Goal: Task Accomplishment & Management: Use online tool/utility

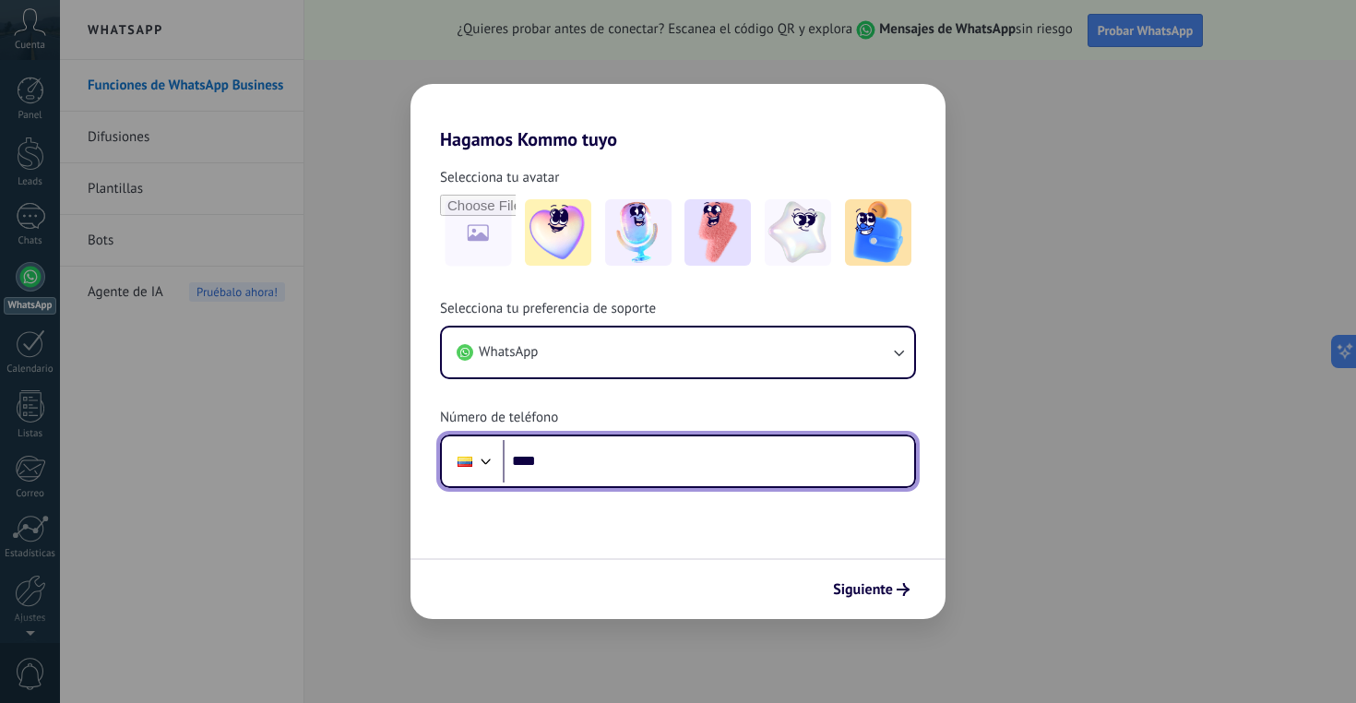
click at [580, 453] on input "****" at bounding box center [708, 461] width 411 height 42
type input "**********"
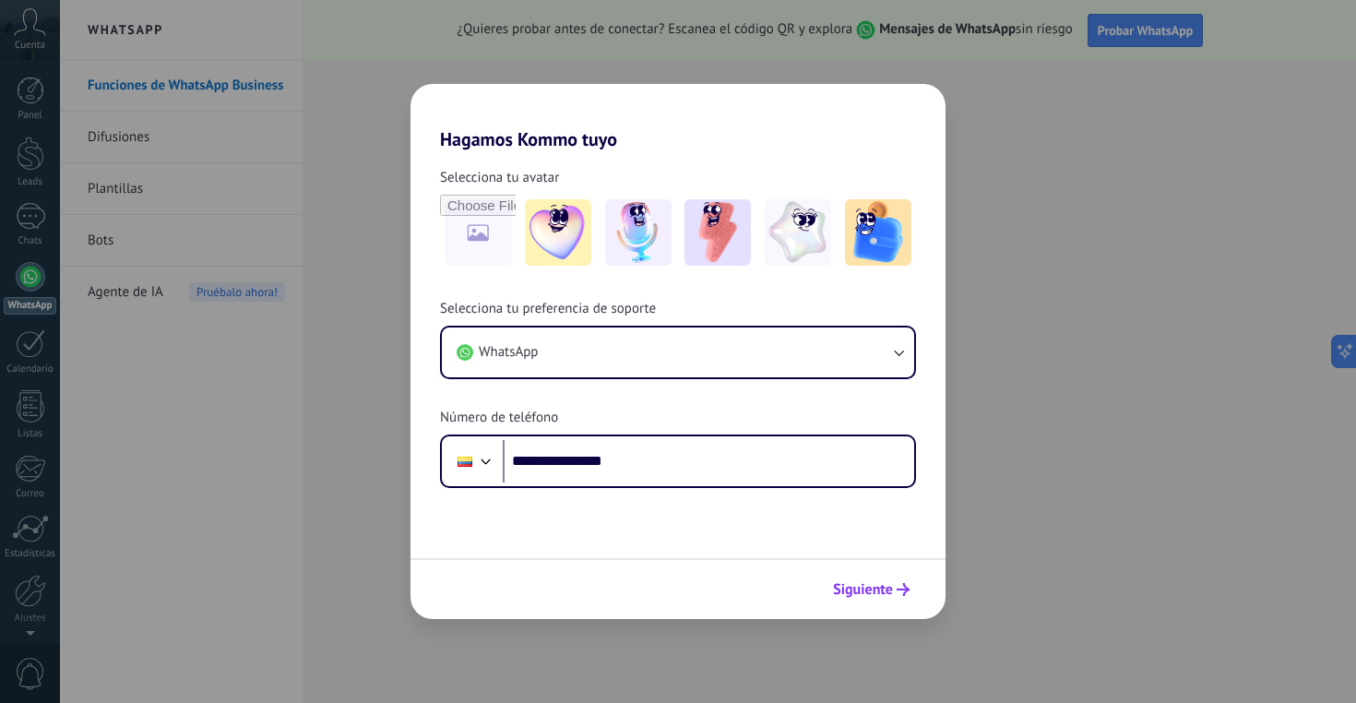
click at [881, 592] on span "Siguiente" at bounding box center [863, 589] width 60 height 13
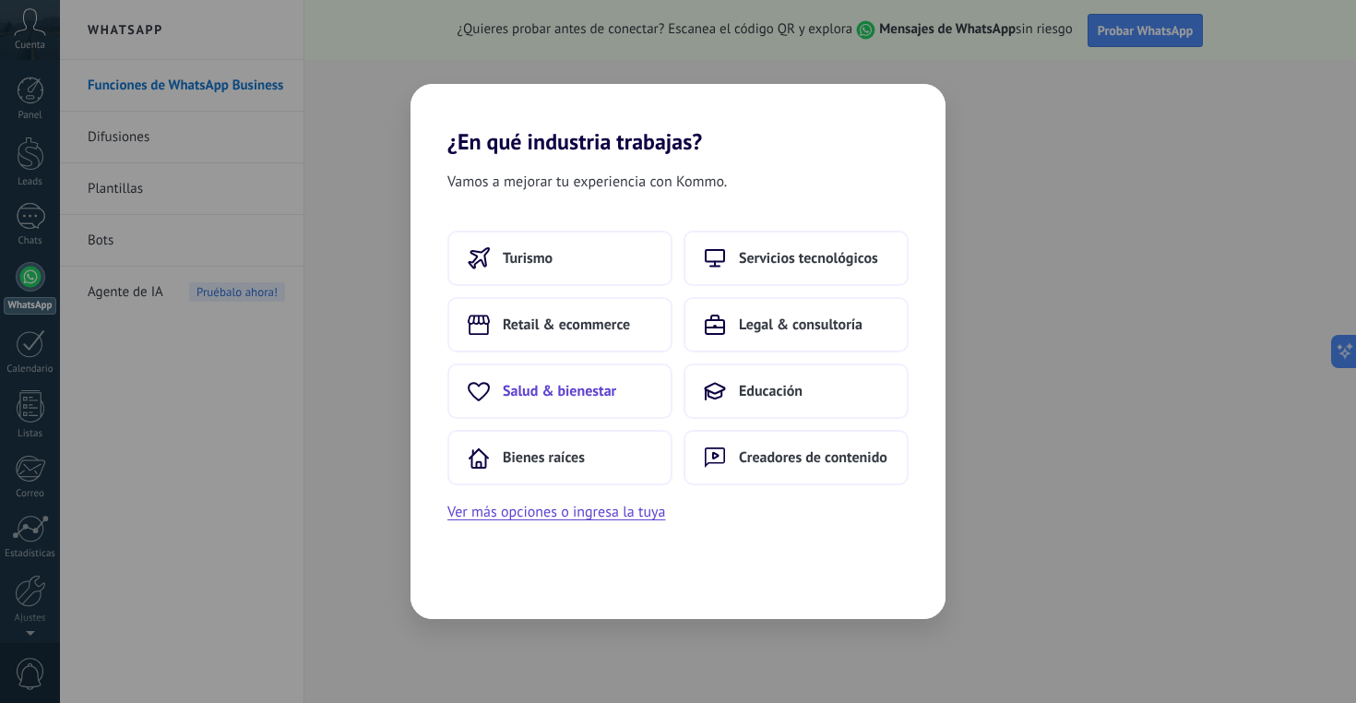
click at [639, 381] on button "Salud & bienestar" at bounding box center [559, 390] width 225 height 55
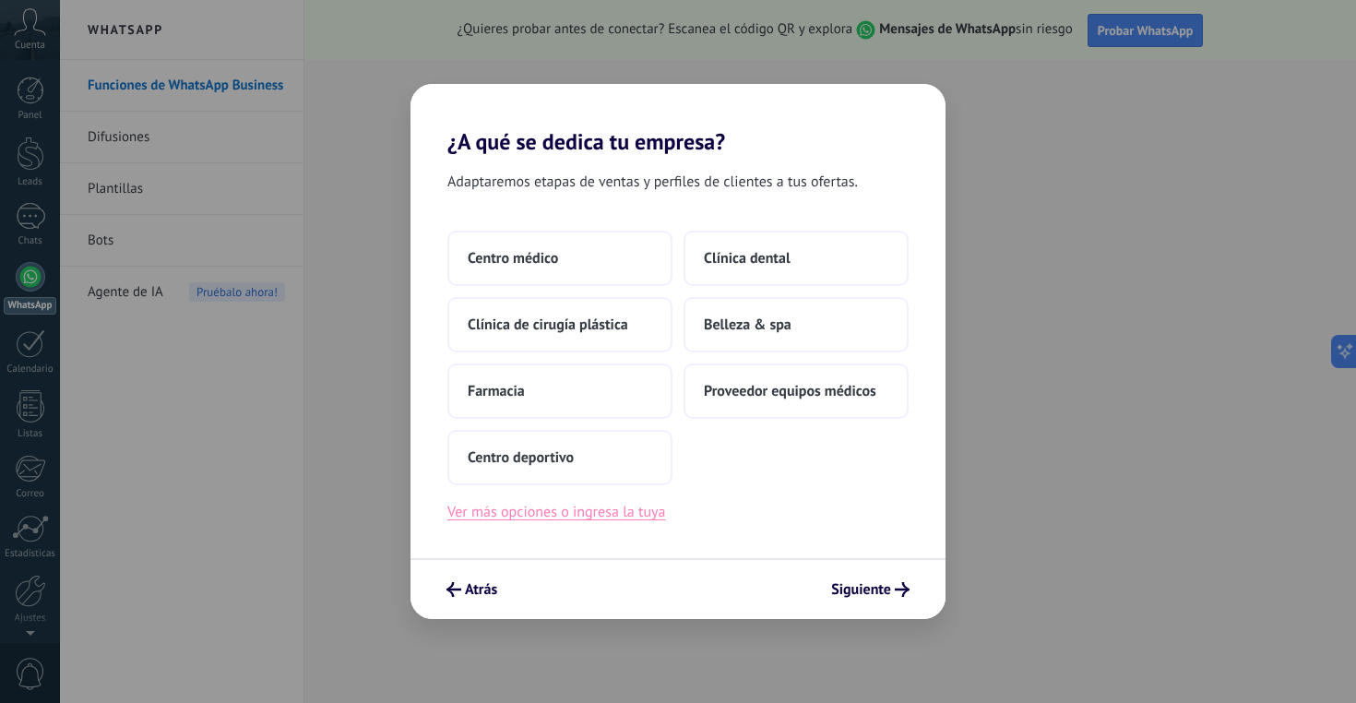
click at [622, 518] on button "Ver más opciones o ingresa la tuya" at bounding box center [556, 512] width 218 height 24
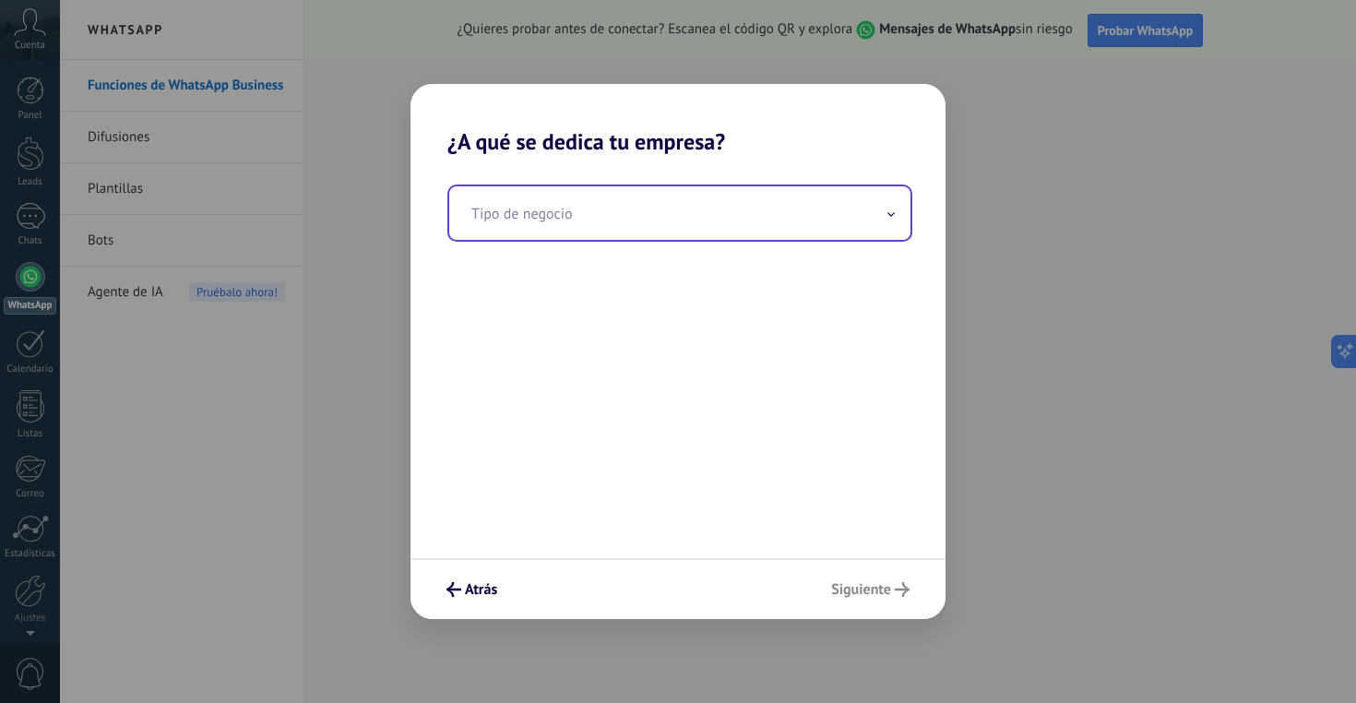
click at [647, 219] on input "text" at bounding box center [679, 213] width 461 height 54
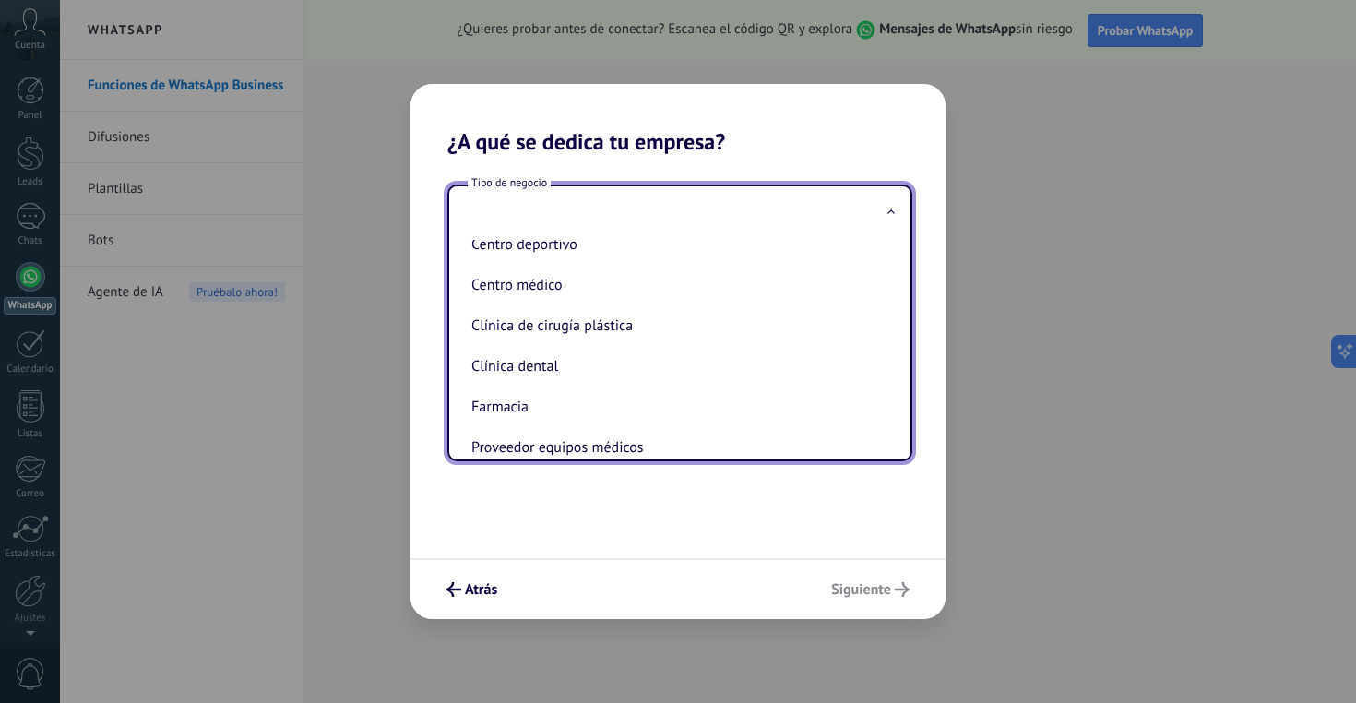
scroll to position [89, 0]
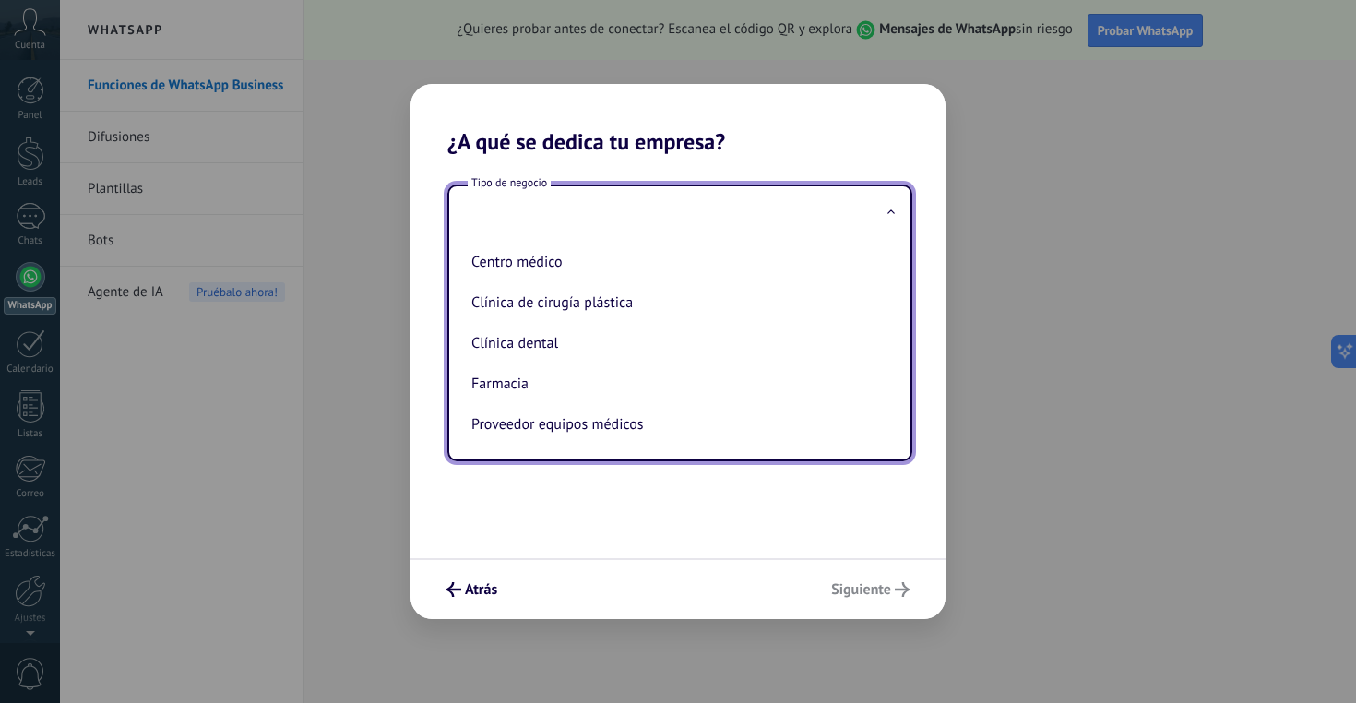
click at [849, 586] on div "Atrás Siguiente" at bounding box center [678, 588] width 535 height 61
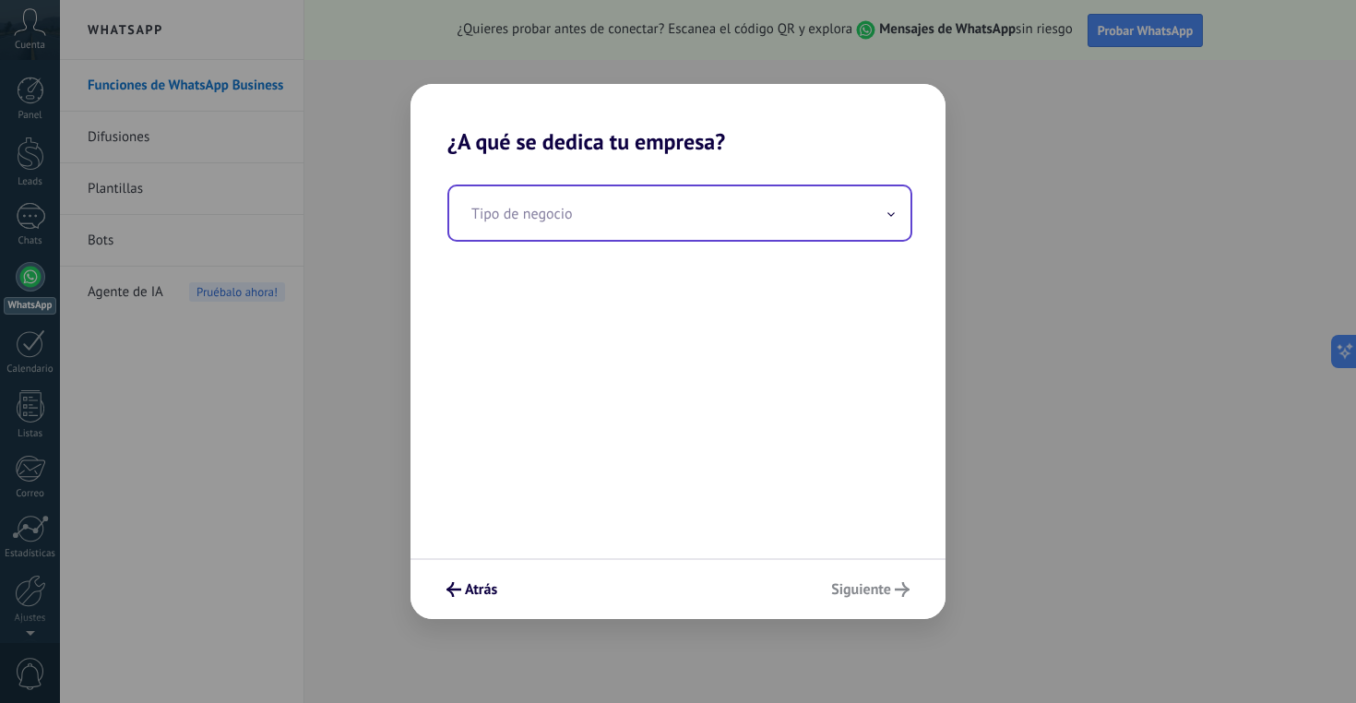
click at [729, 209] on input "text" at bounding box center [679, 213] width 461 height 54
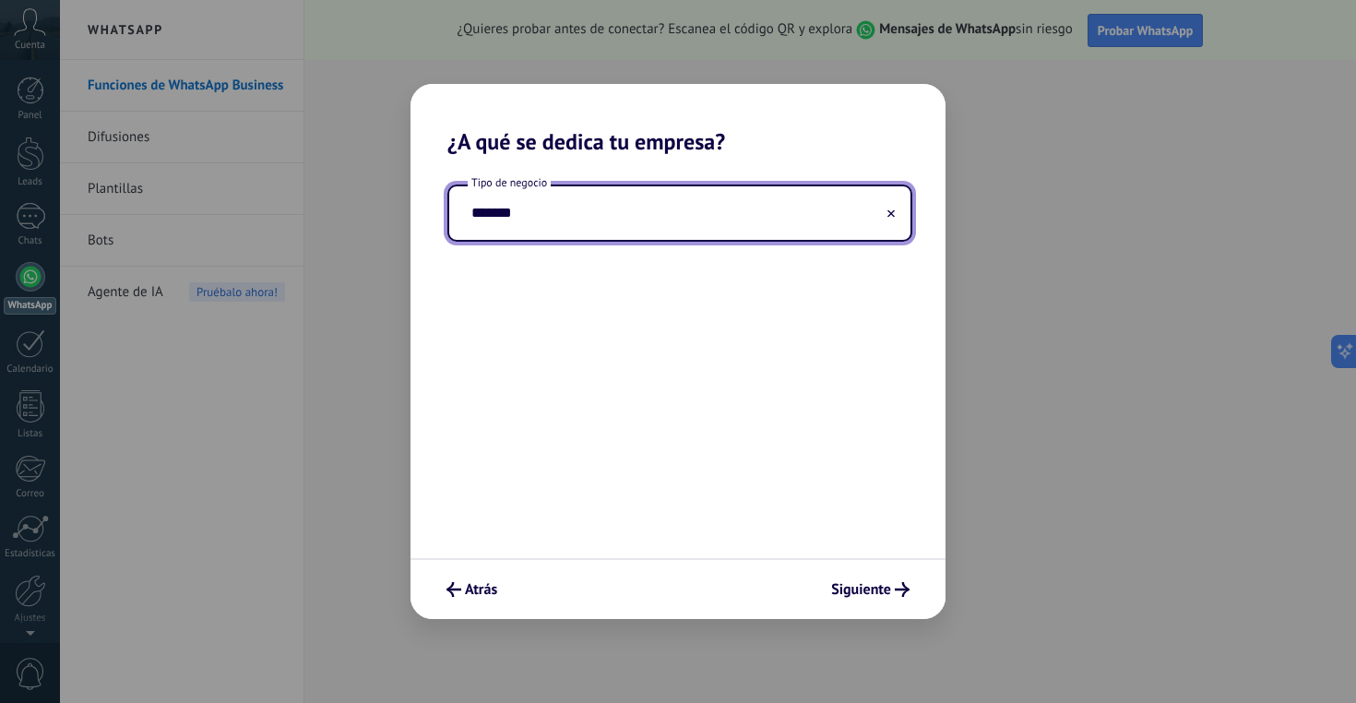
type input "*******"
click at [877, 591] on span "Siguiente" at bounding box center [861, 589] width 60 height 13
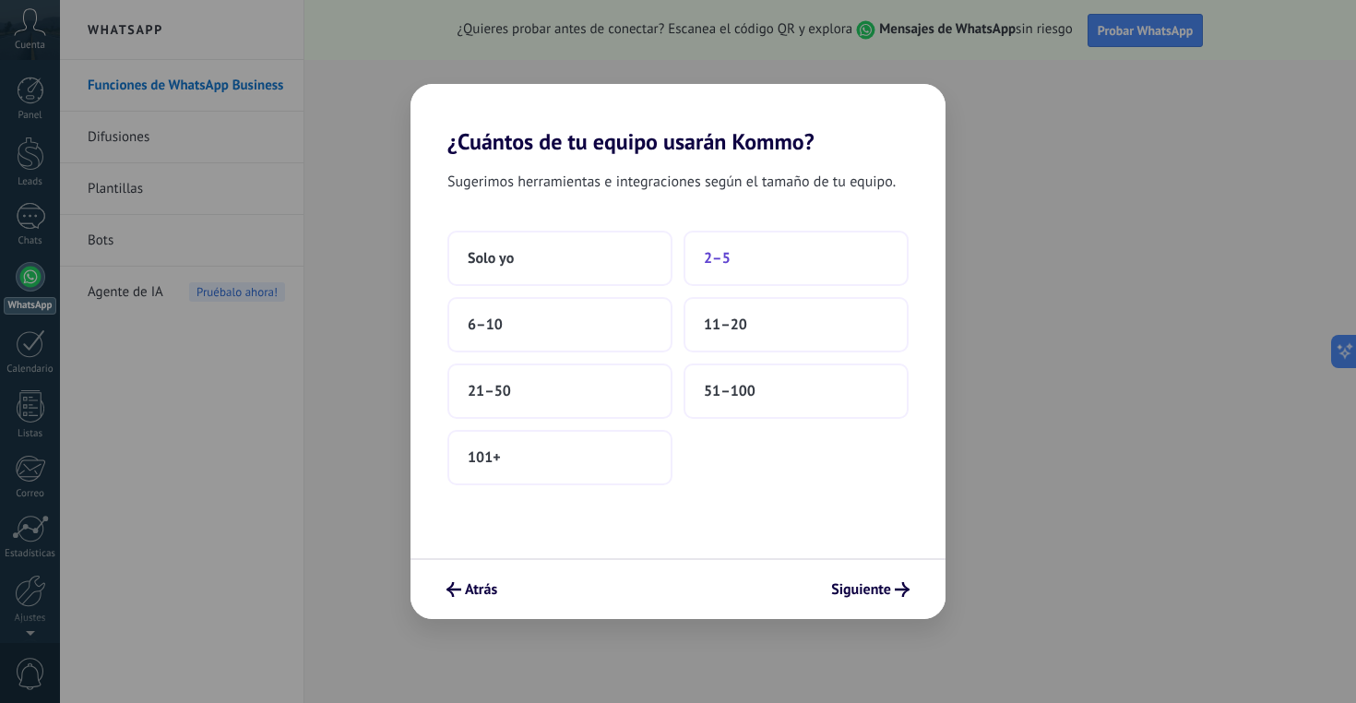
click at [726, 256] on span "2–5" at bounding box center [717, 258] width 27 height 18
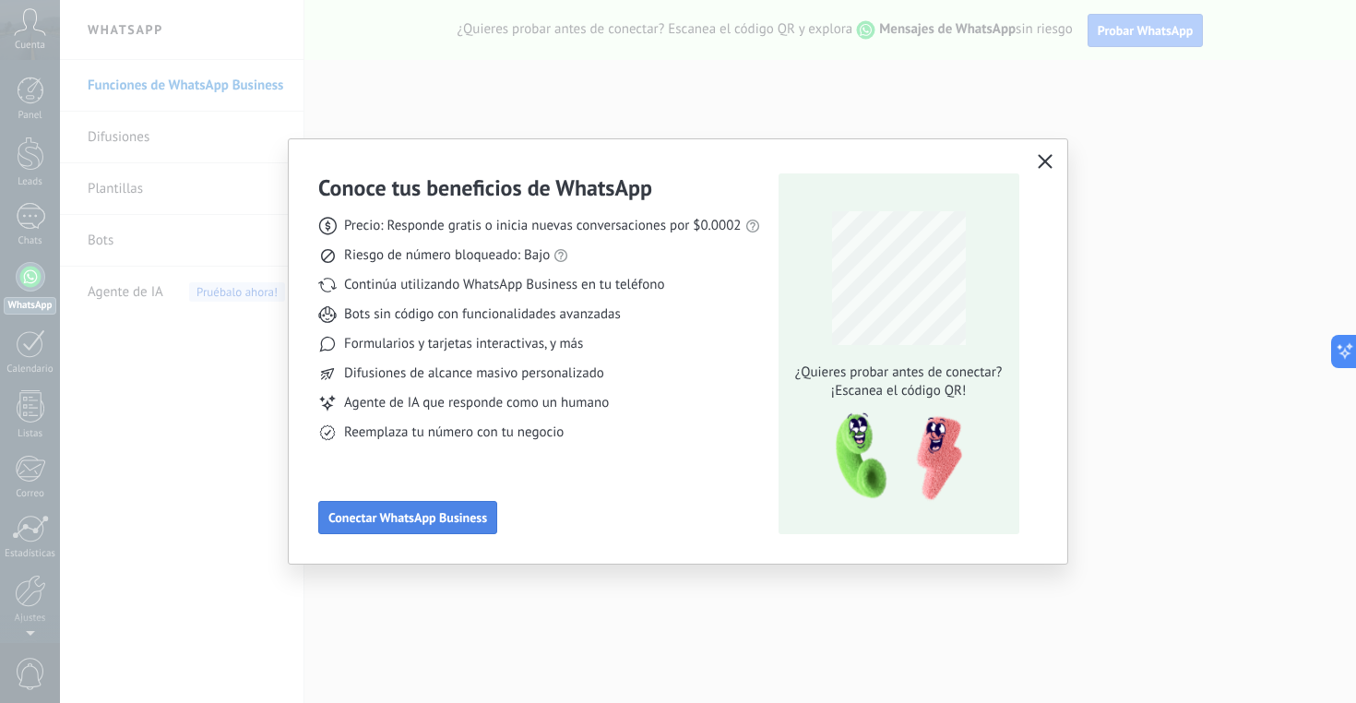
click at [461, 524] on span "Conectar WhatsApp Business" at bounding box center [407, 517] width 159 height 13
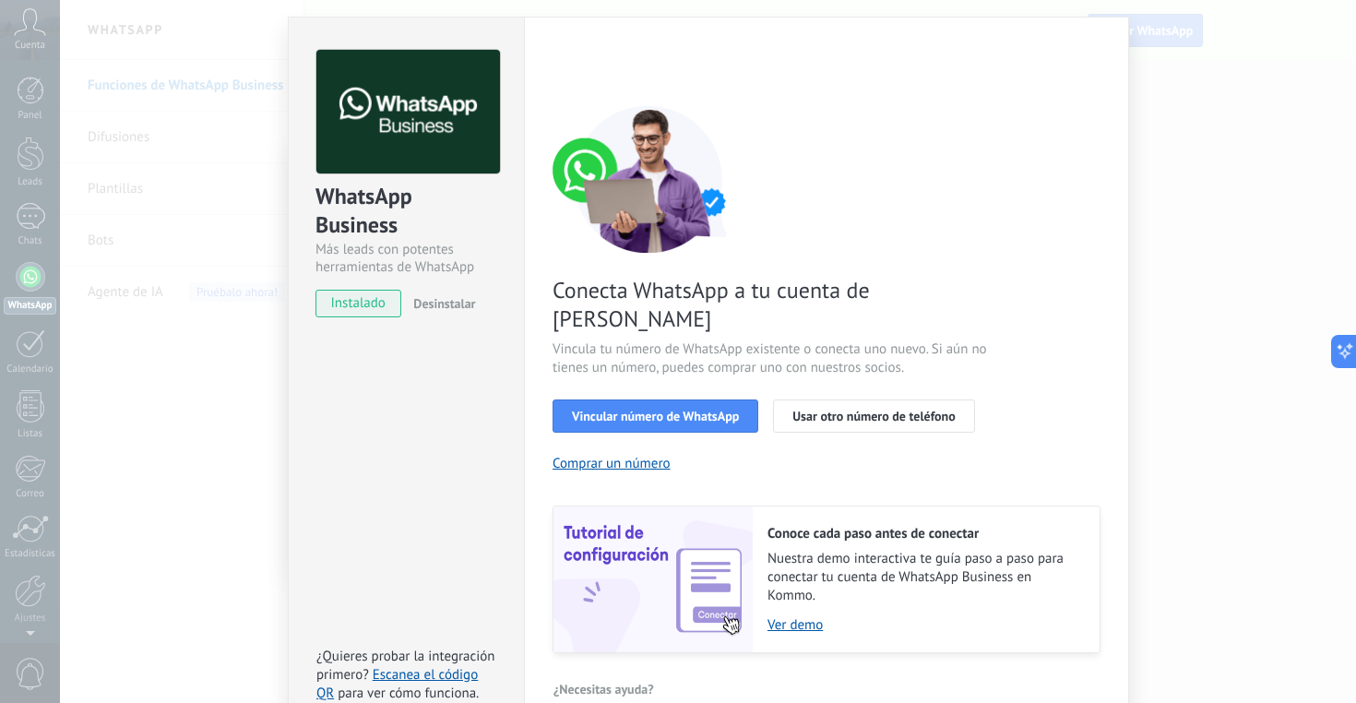
scroll to position [66, 0]
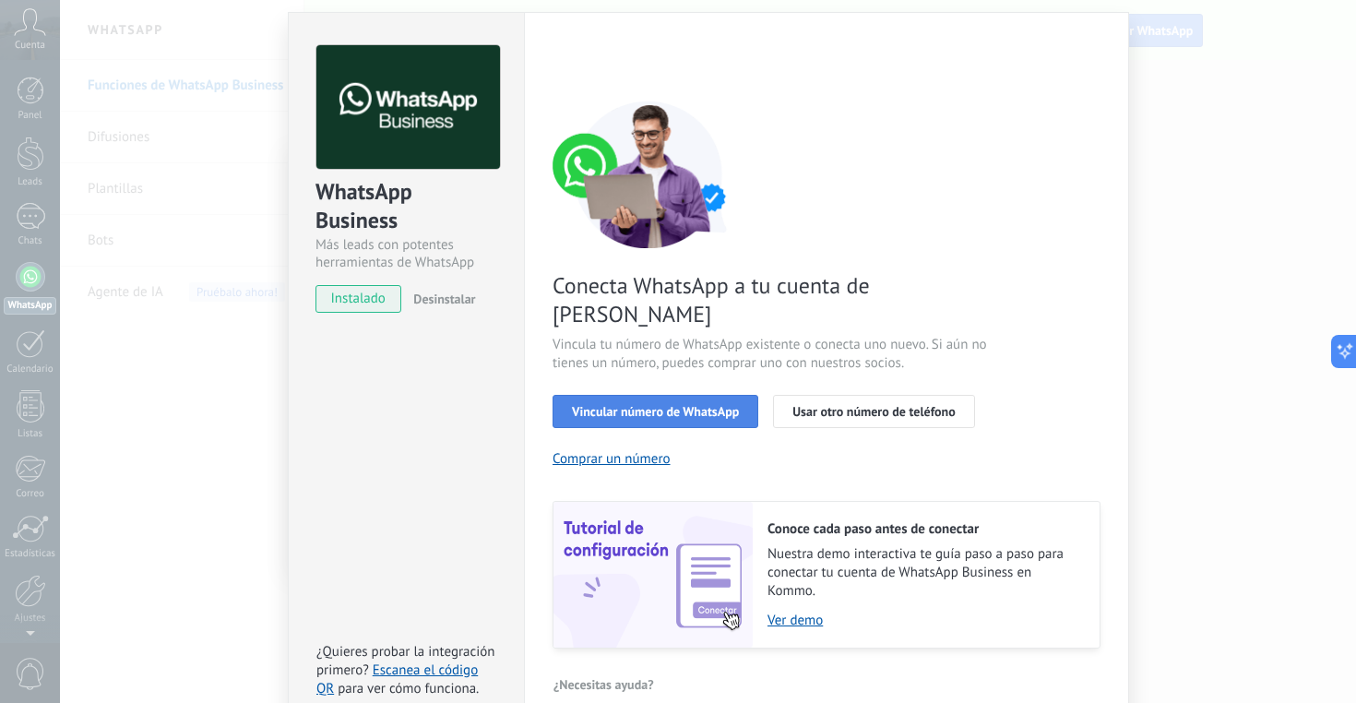
click at [694, 405] on span "Vincular número de WhatsApp" at bounding box center [655, 411] width 167 height 13
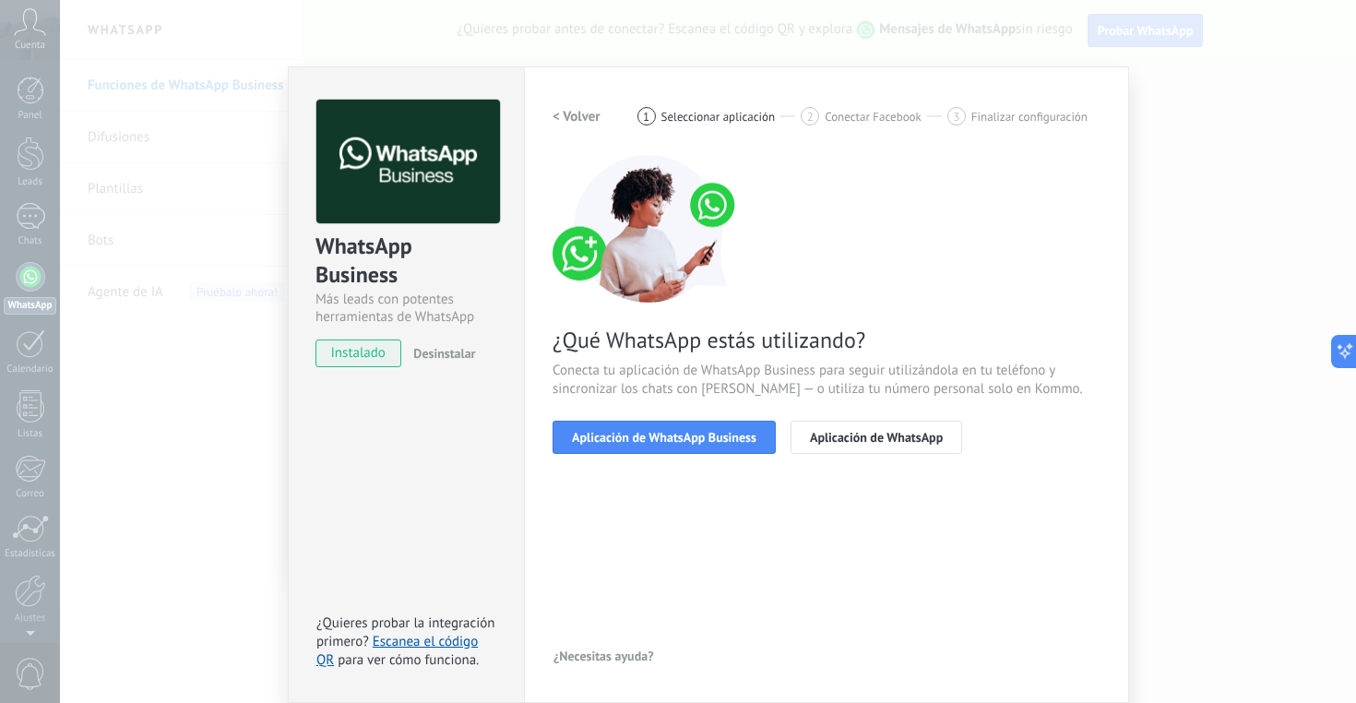
scroll to position [11, 0]
click at [683, 443] on span "Aplicación de WhatsApp Business" at bounding box center [664, 437] width 185 height 13
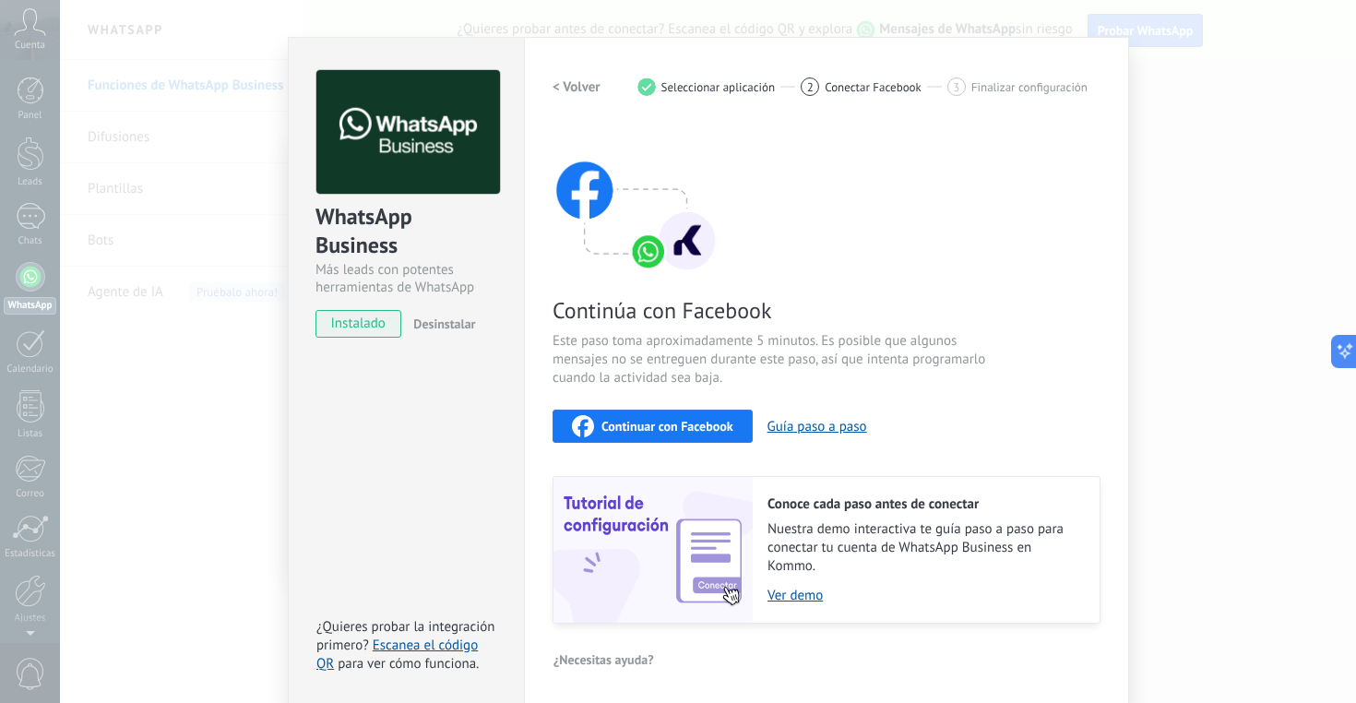
scroll to position [42, 0]
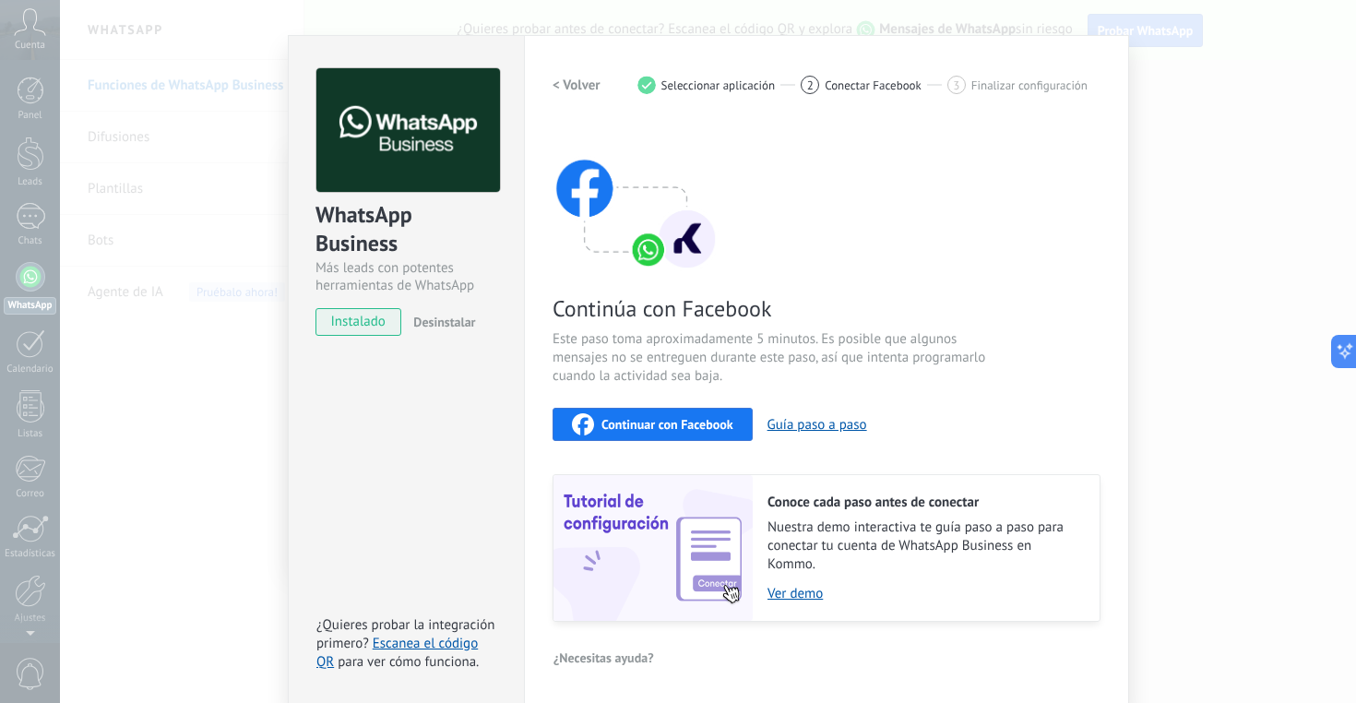
click at [702, 423] on span "Continuar con Facebook" at bounding box center [668, 424] width 132 height 13
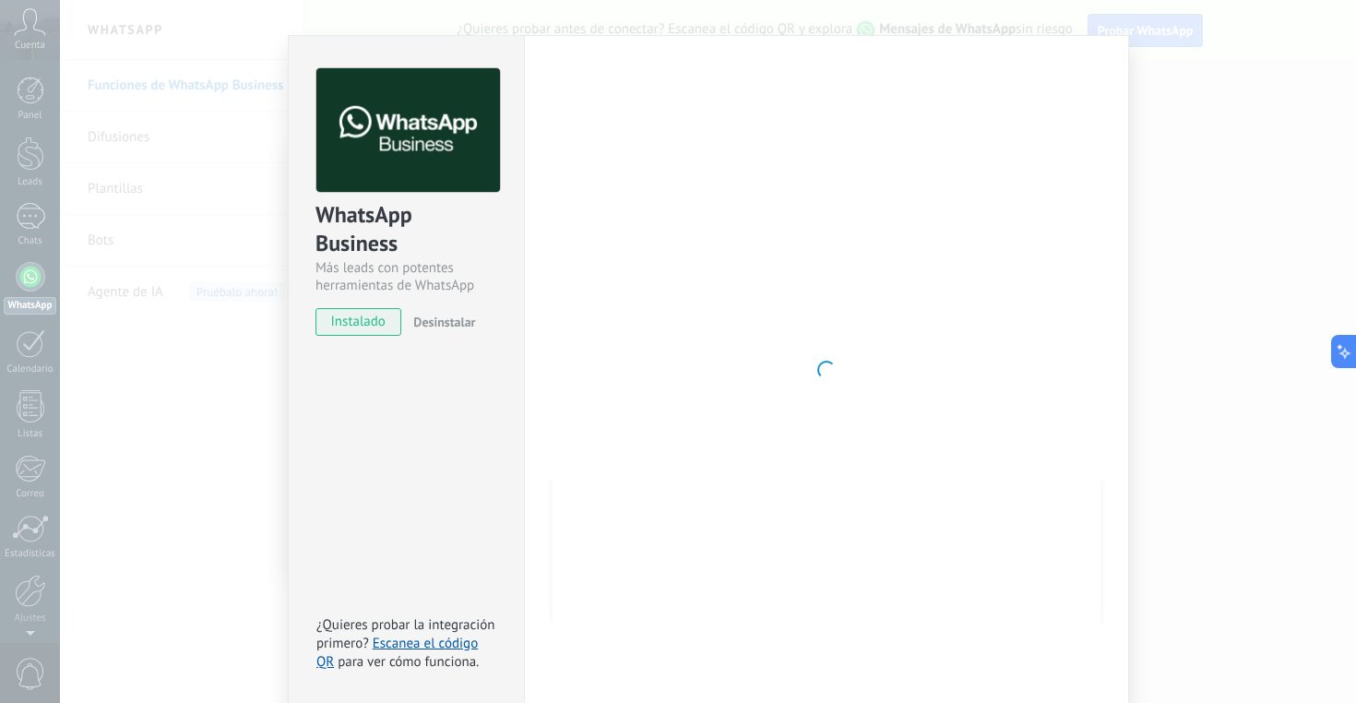
click at [820, 319] on div at bounding box center [827, 369] width 548 height 603
click at [757, 362] on div at bounding box center [827, 368] width 548 height 603
click at [367, 330] on span "instalado" at bounding box center [358, 321] width 84 height 28
click at [860, 432] on div at bounding box center [827, 368] width 548 height 603
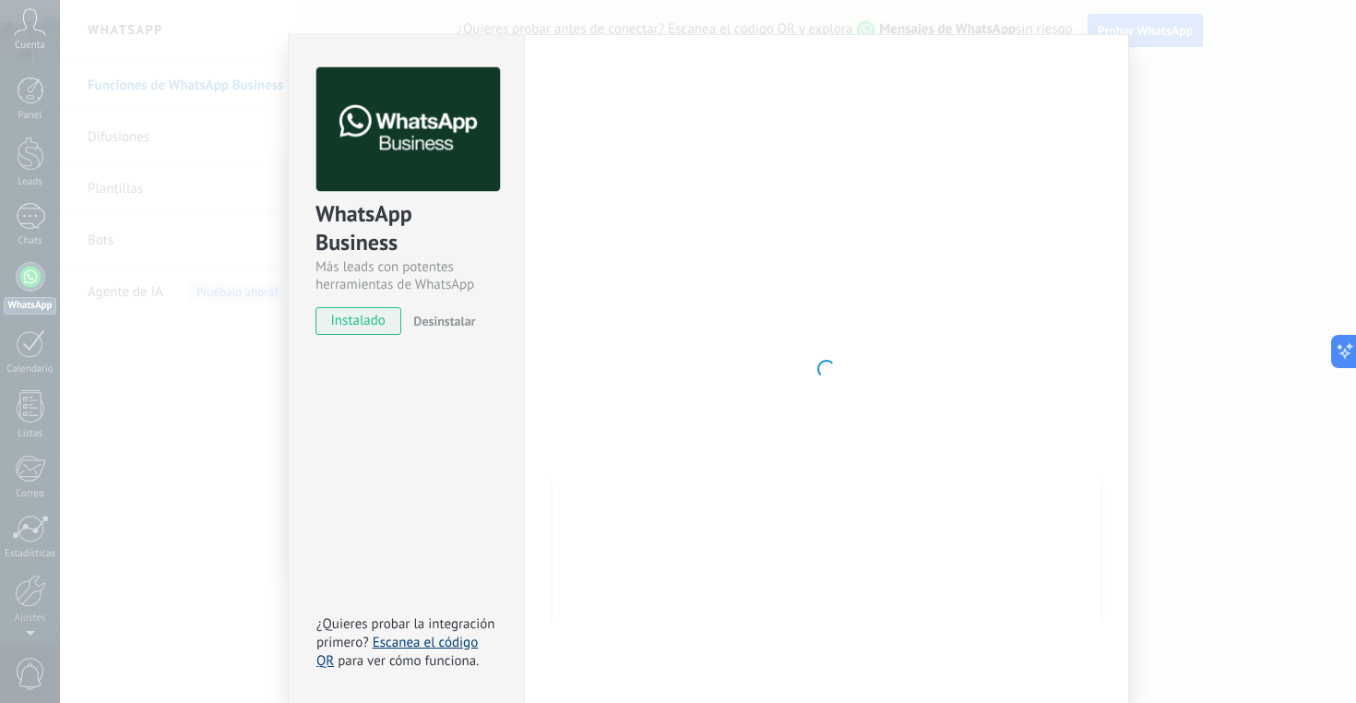
click at [442, 646] on link "Escanea el código QR" at bounding box center [396, 652] width 161 height 36
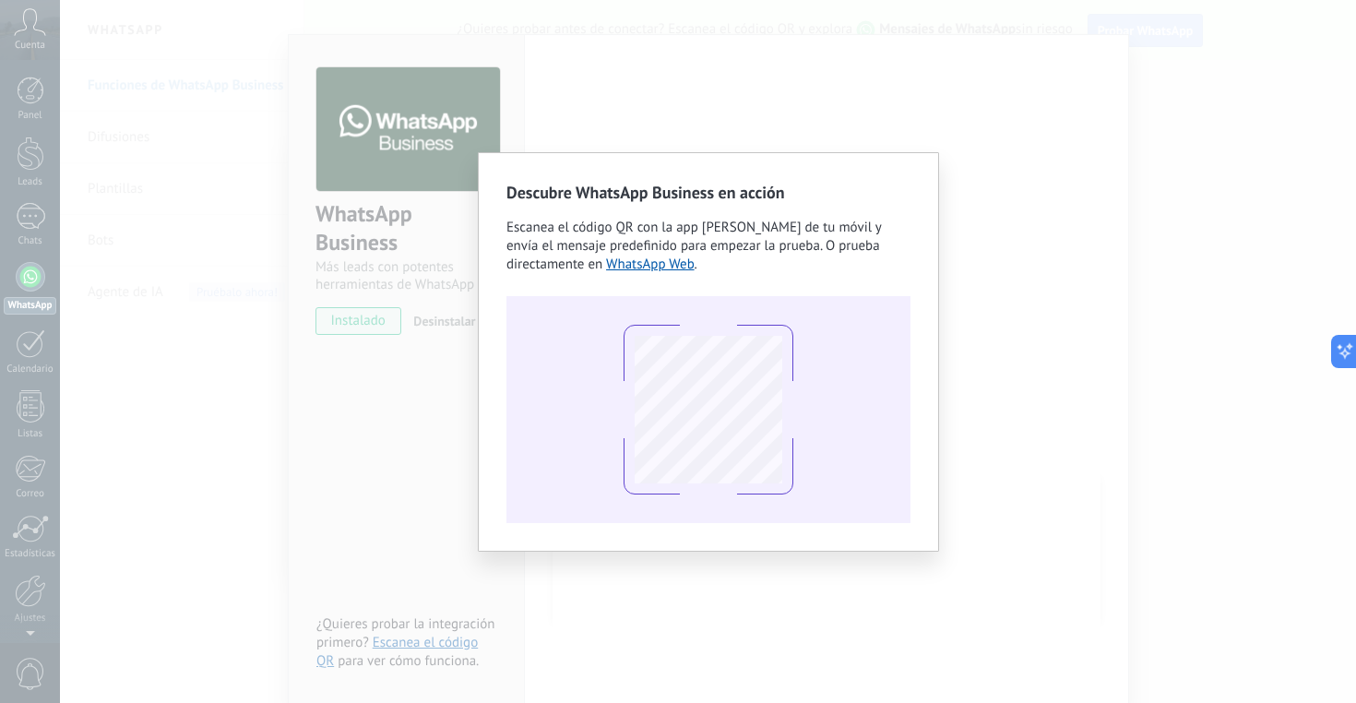
click at [1003, 372] on div "Descubre WhatsApp Business en acción Escanea el código QR con la app [PERSON_NA…" at bounding box center [708, 351] width 1296 height 703
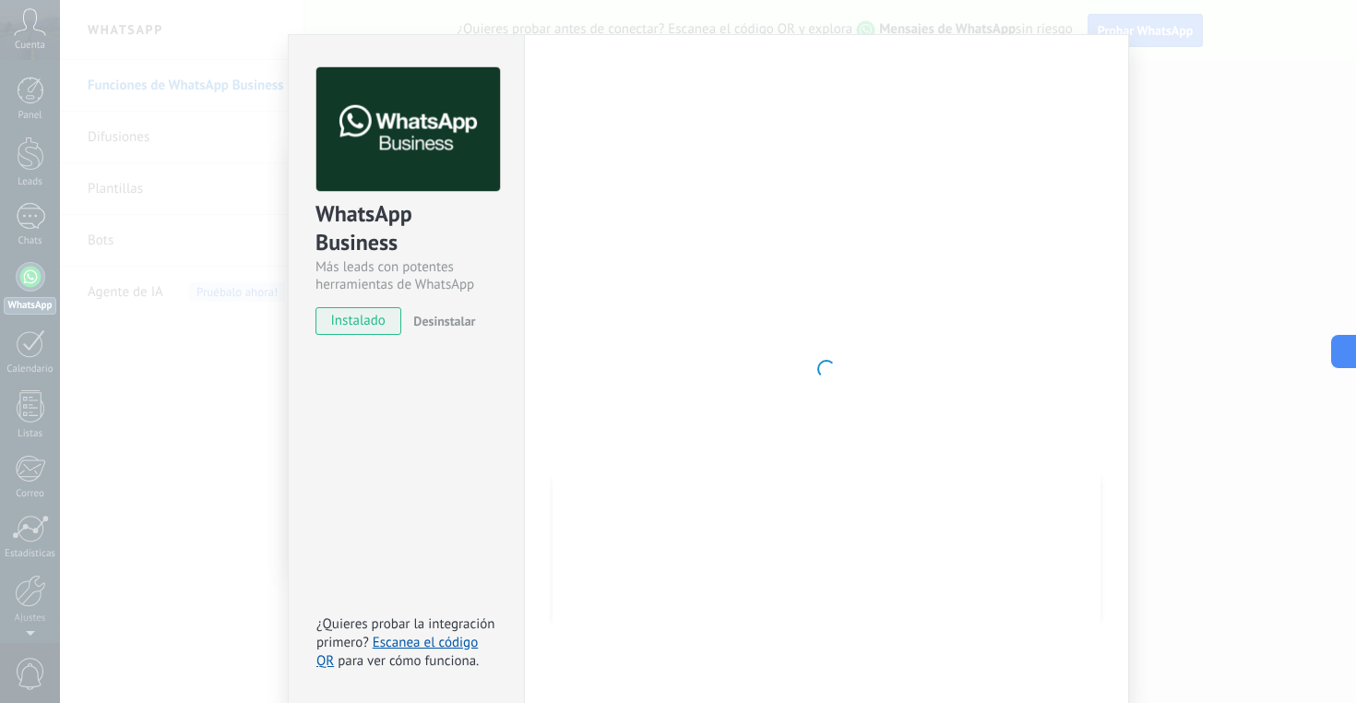
click at [1098, 284] on div "Configuraciones Autorizaciones This tab logs the users who have granted integra…" at bounding box center [826, 369] width 605 height 670
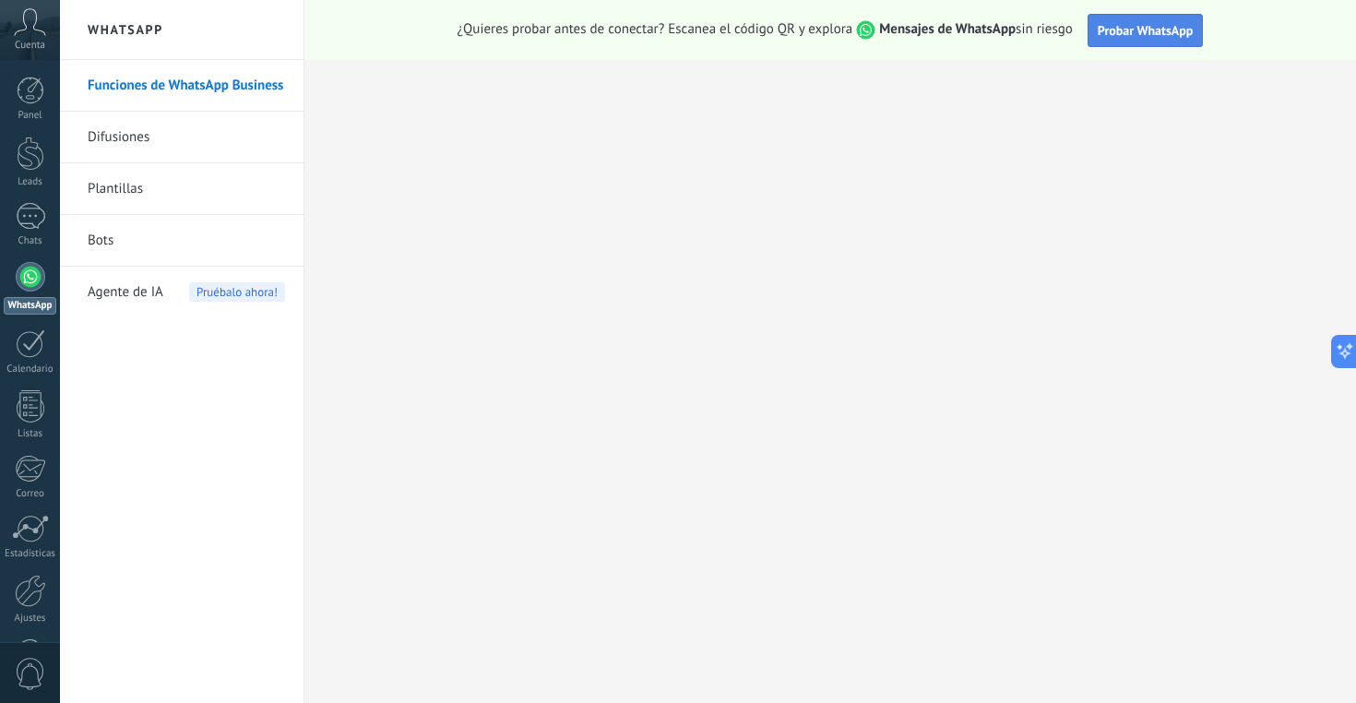
click at [1145, 40] on button "Probar WhatsApp" at bounding box center [1146, 30] width 116 height 33
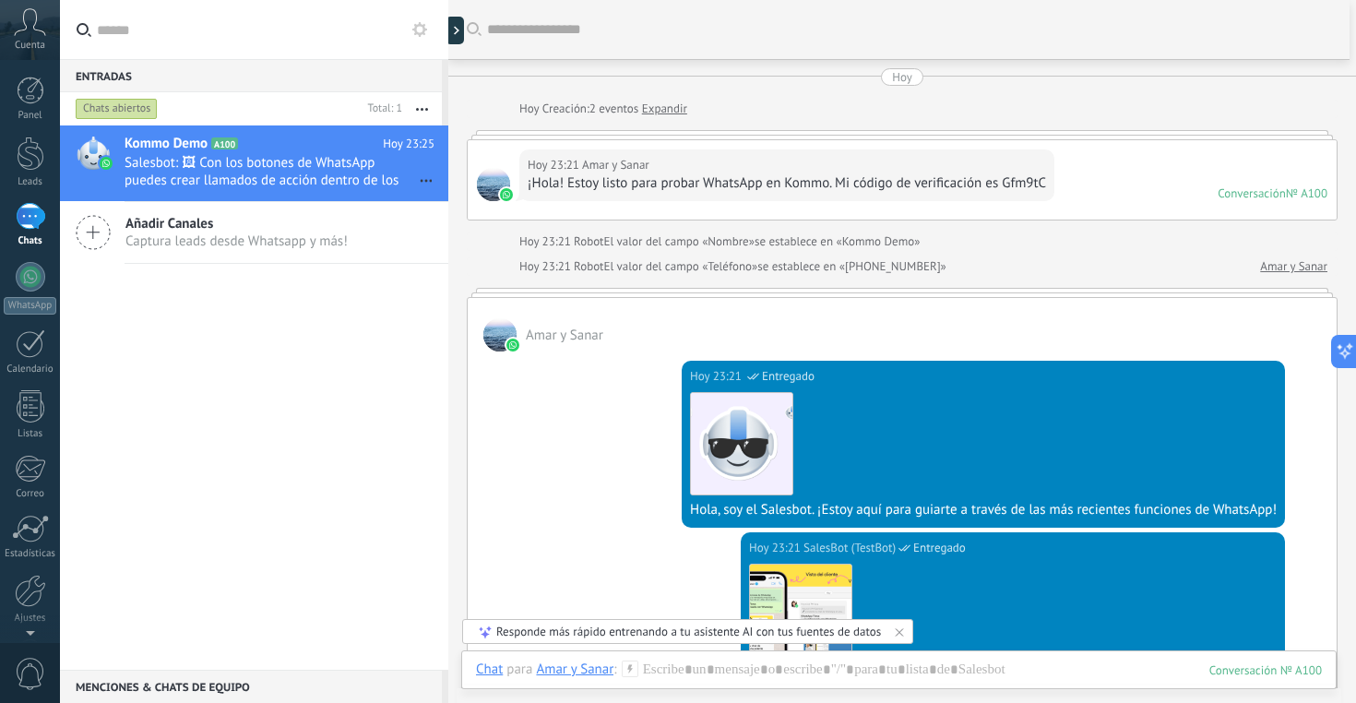
click at [23, 42] on span "Cuenta" at bounding box center [30, 46] width 30 height 12
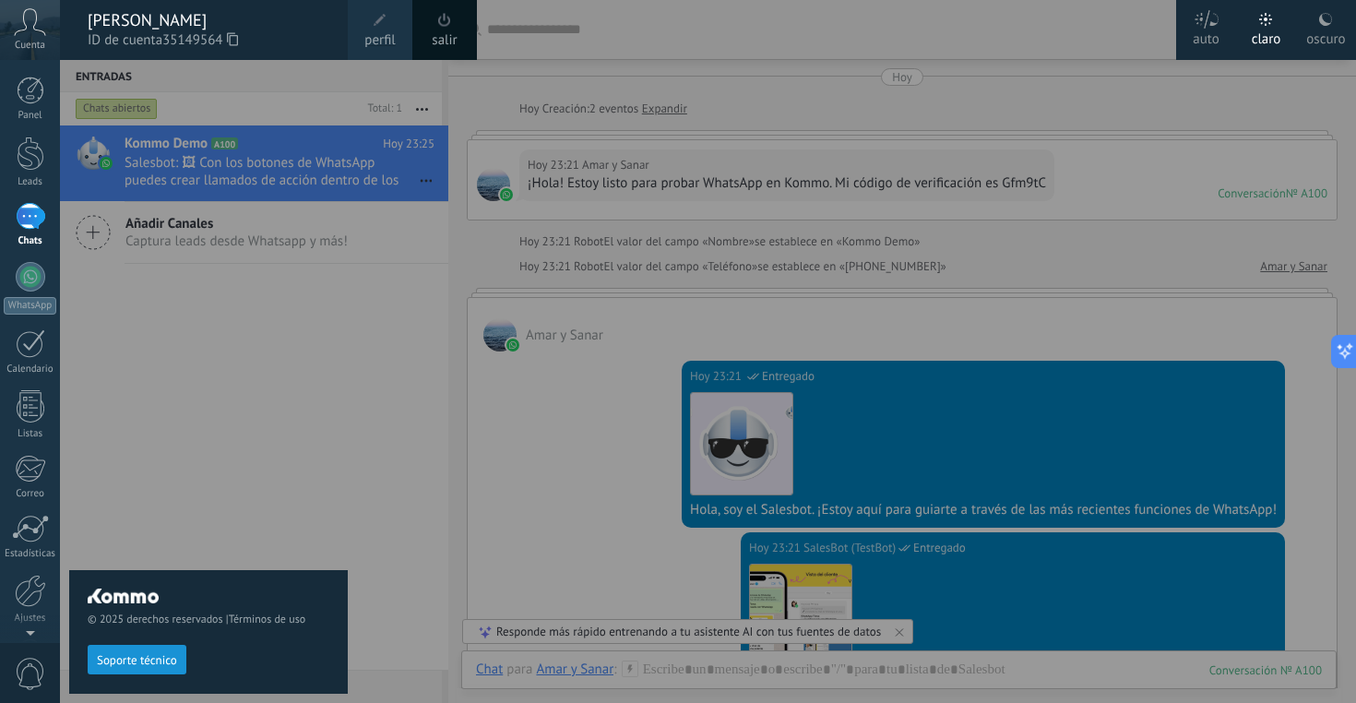
click at [119, 20] on div "[PERSON_NAME]" at bounding box center [209, 20] width 242 height 20
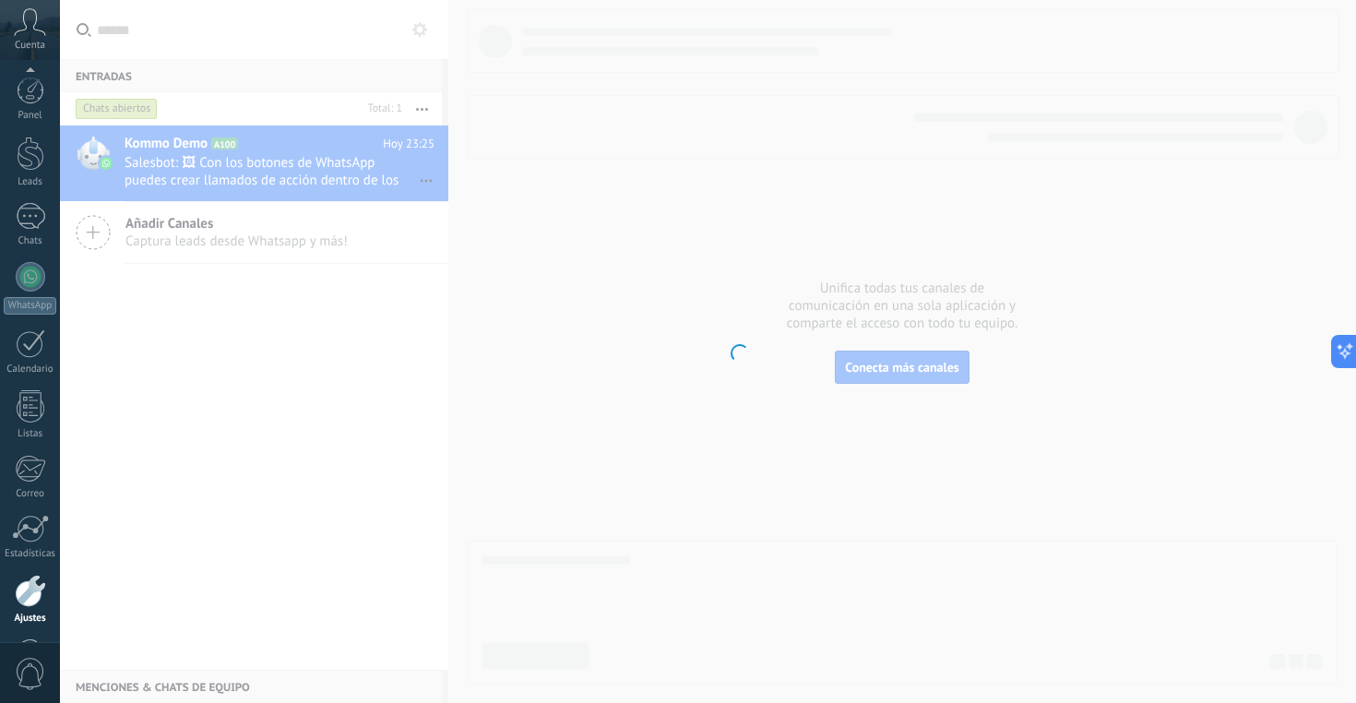
scroll to position [65, 0]
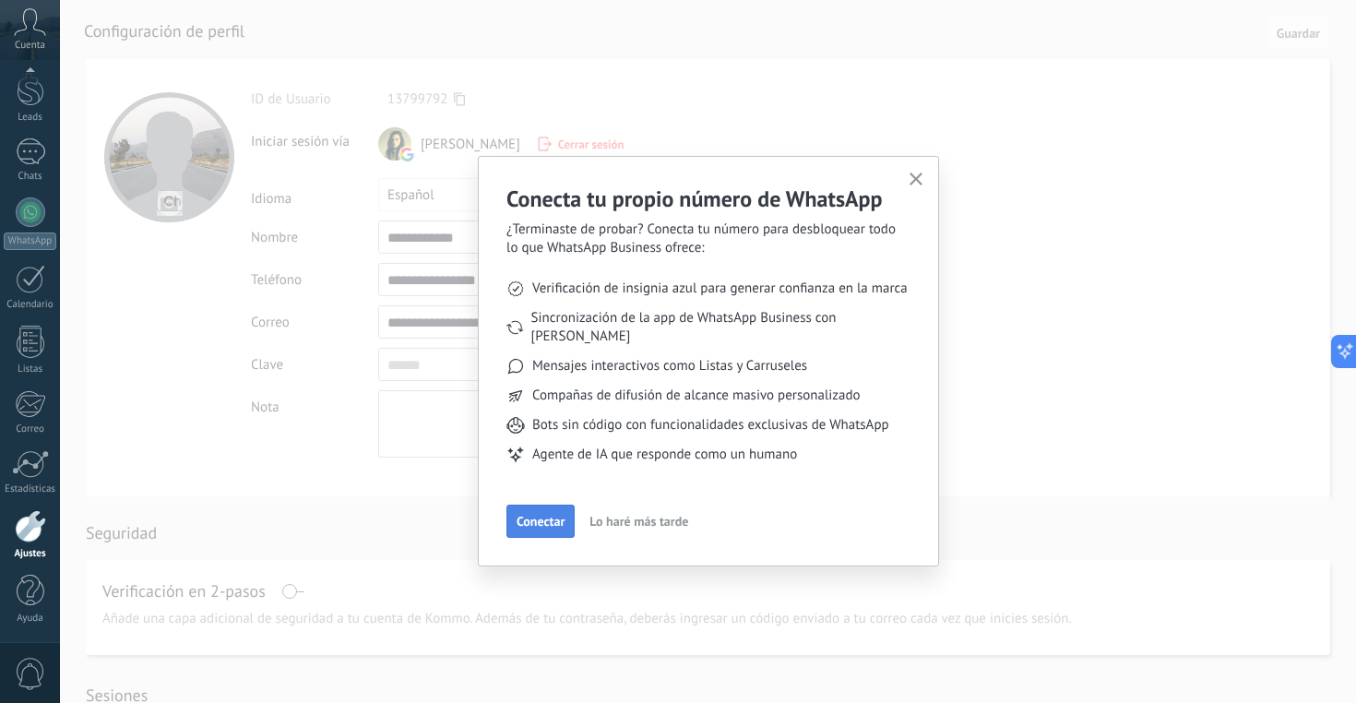
click at [556, 515] on span "Conectar" at bounding box center [541, 521] width 48 height 13
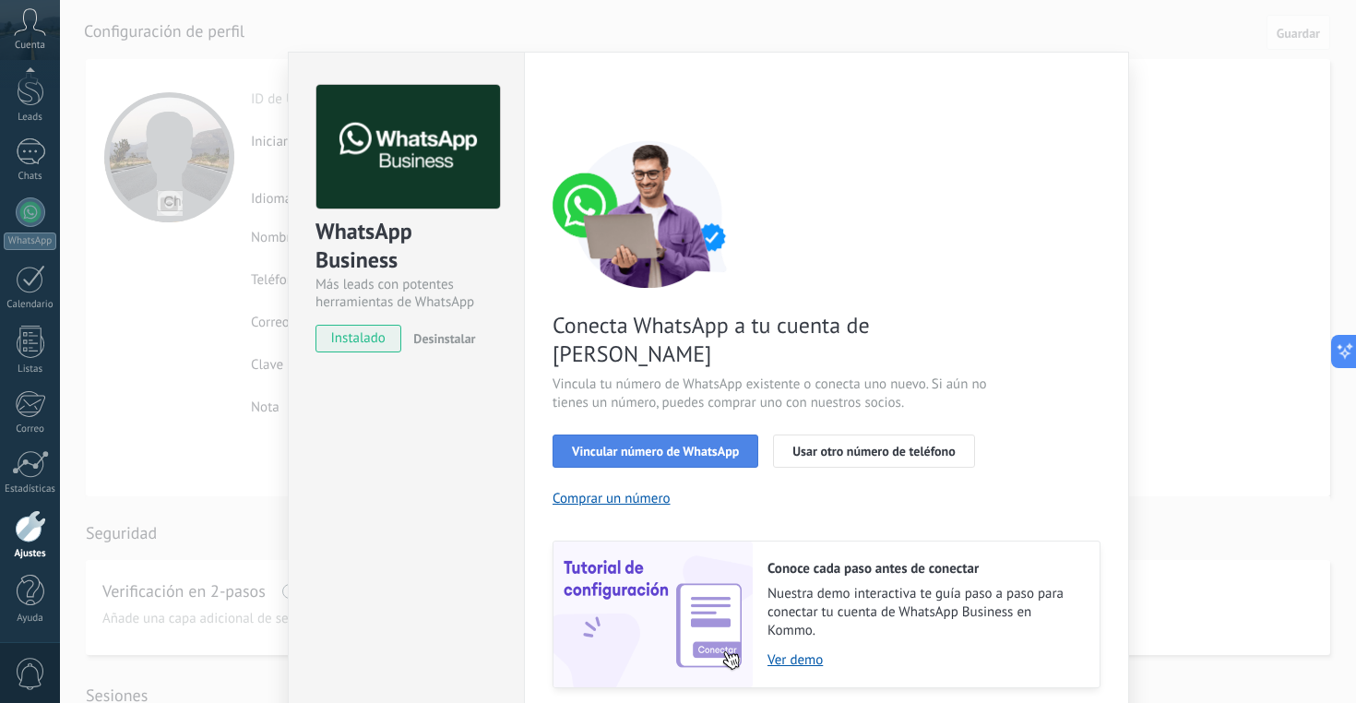
click at [620, 435] on button "Vincular número de WhatsApp" at bounding box center [656, 451] width 206 height 33
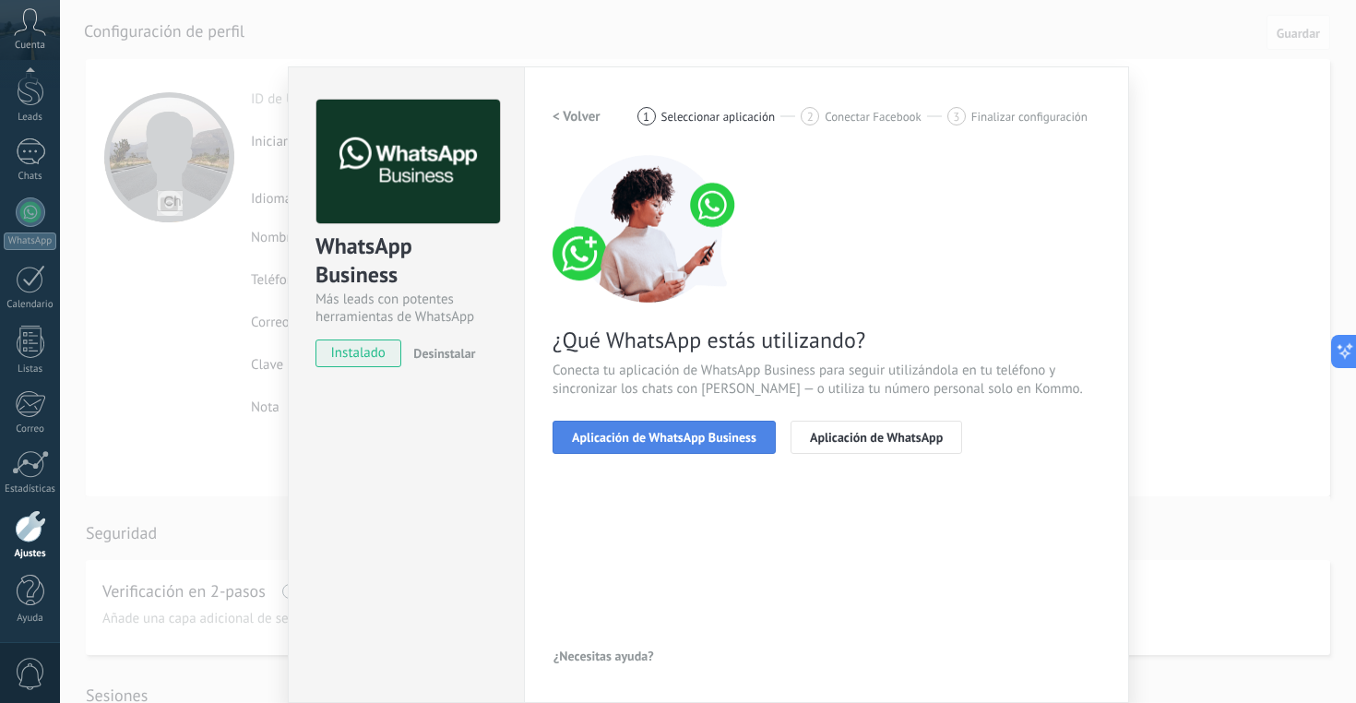
click at [718, 438] on span "Aplicación de WhatsApp Business" at bounding box center [664, 437] width 185 height 13
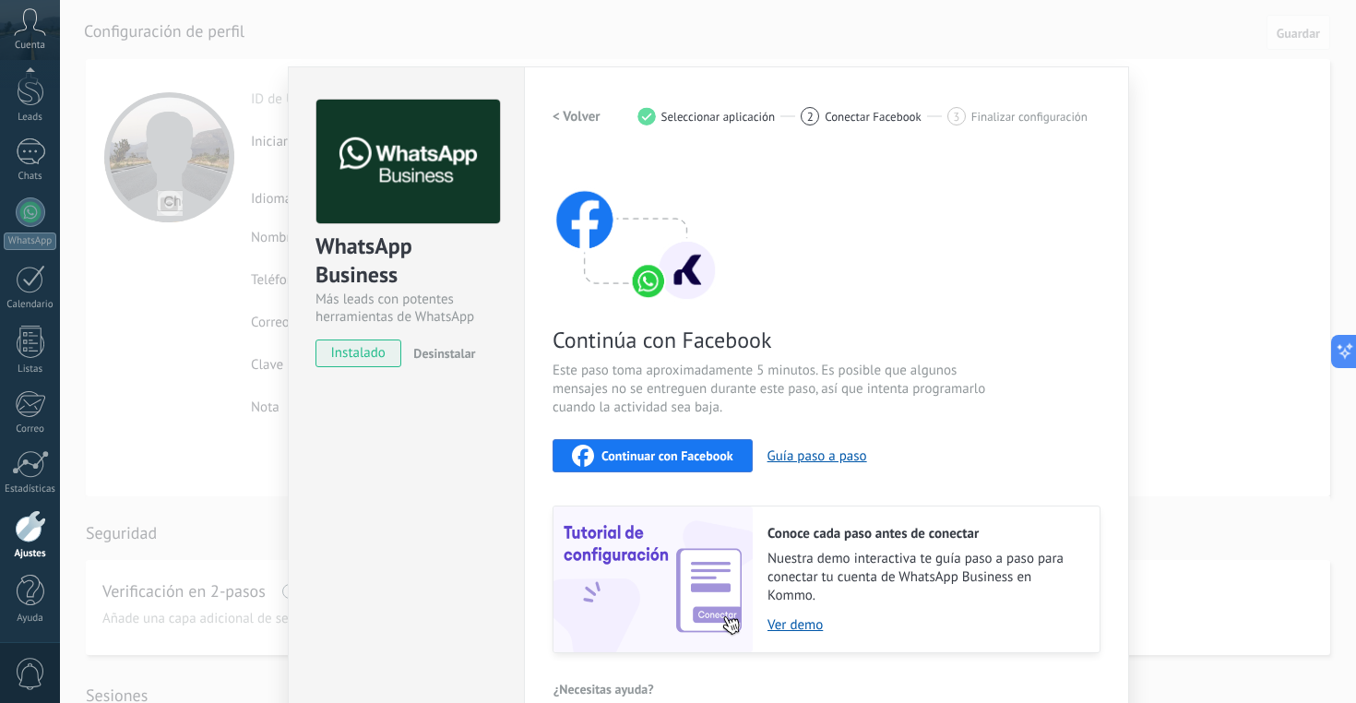
scroll to position [43, 0]
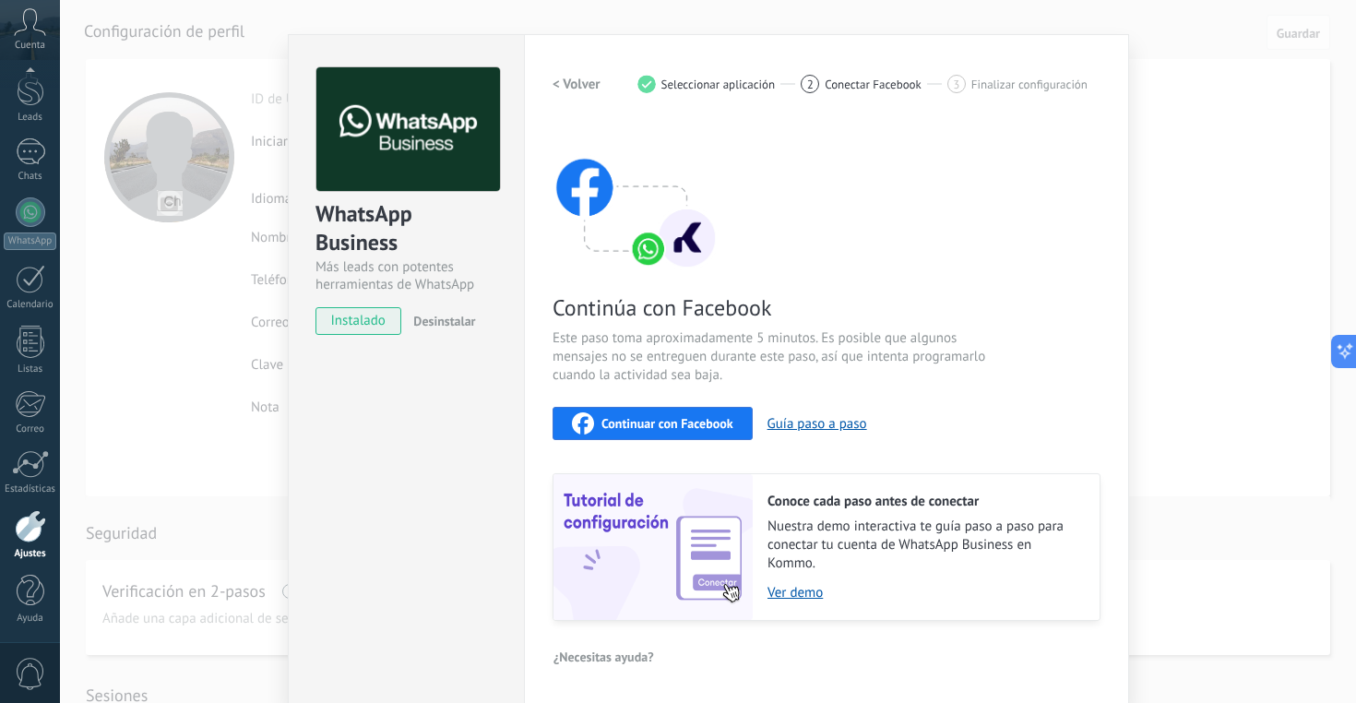
click at [720, 421] on span "Continuar con Facebook" at bounding box center [668, 423] width 132 height 13
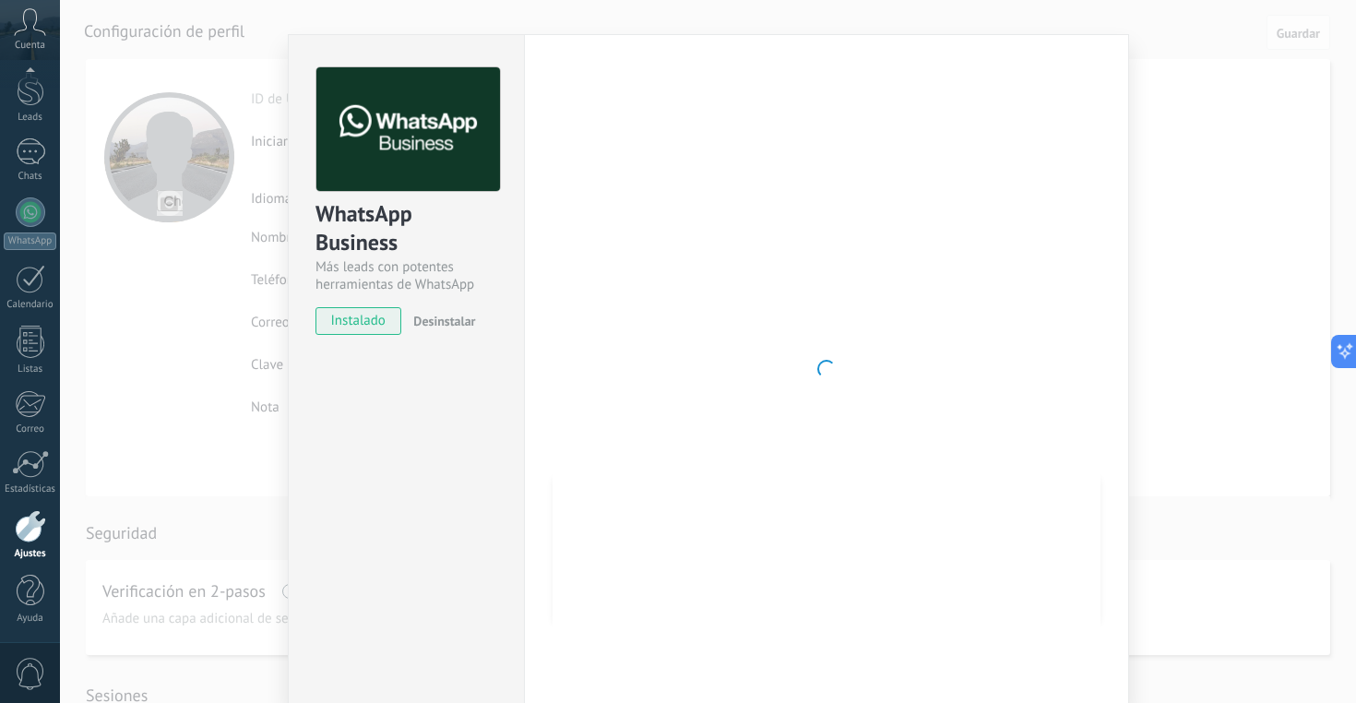
click at [370, 316] on span "instalado" at bounding box center [358, 321] width 84 height 28
click at [370, 327] on span "instalado" at bounding box center [358, 321] width 84 height 28
click at [1215, 168] on div "WhatsApp Business Más leads con potentes herramientas de WhatsApp instalado Des…" at bounding box center [708, 351] width 1296 height 703
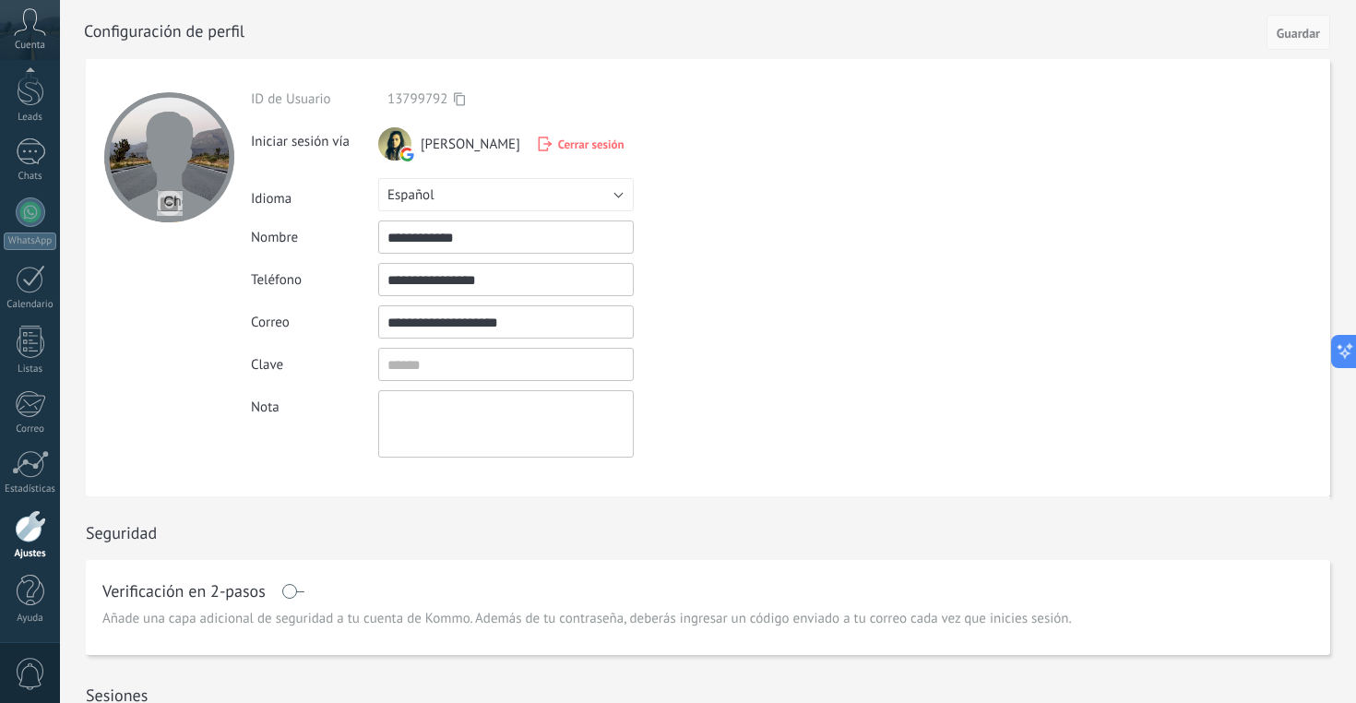
click at [1305, 30] on span "Guardar" at bounding box center [1298, 33] width 43 height 13
click at [1298, 38] on span "Guardar" at bounding box center [1298, 33] width 43 height 13
click at [32, 246] on div at bounding box center [31, 254] width 30 height 30
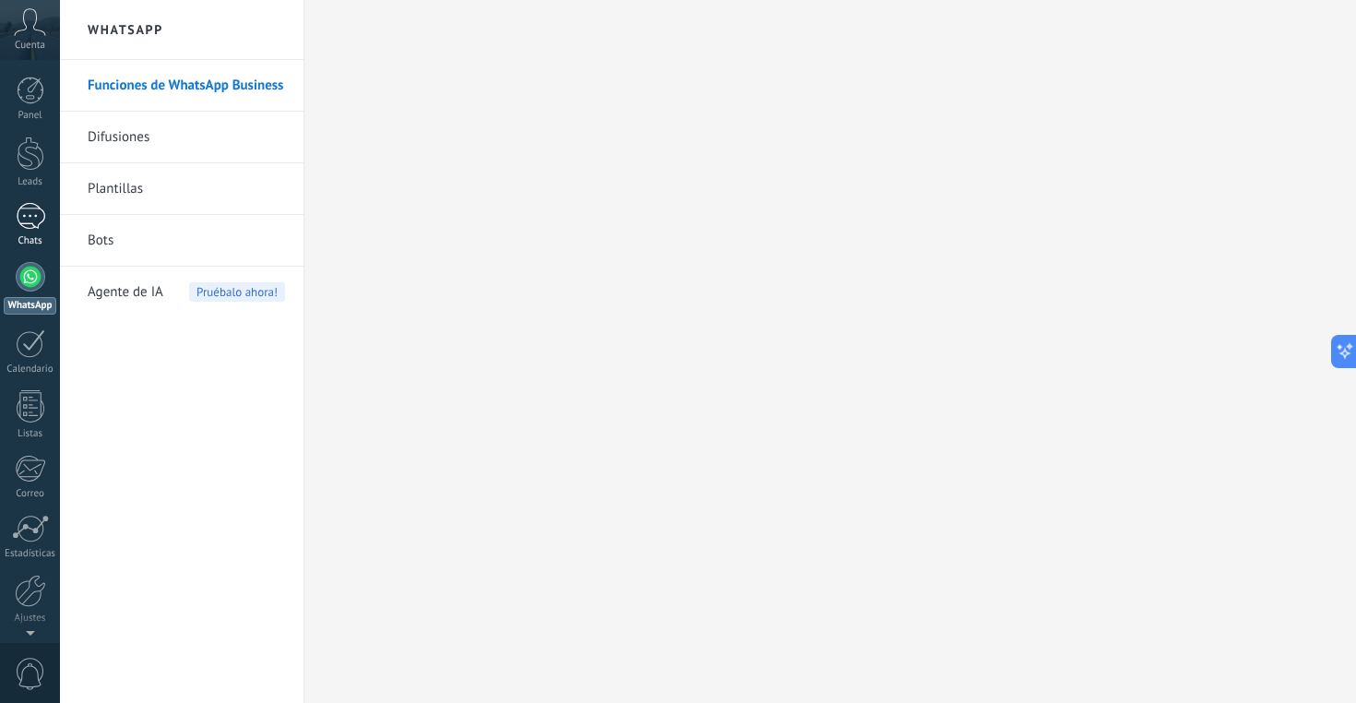
click at [28, 218] on div "1" at bounding box center [31, 216] width 30 height 27
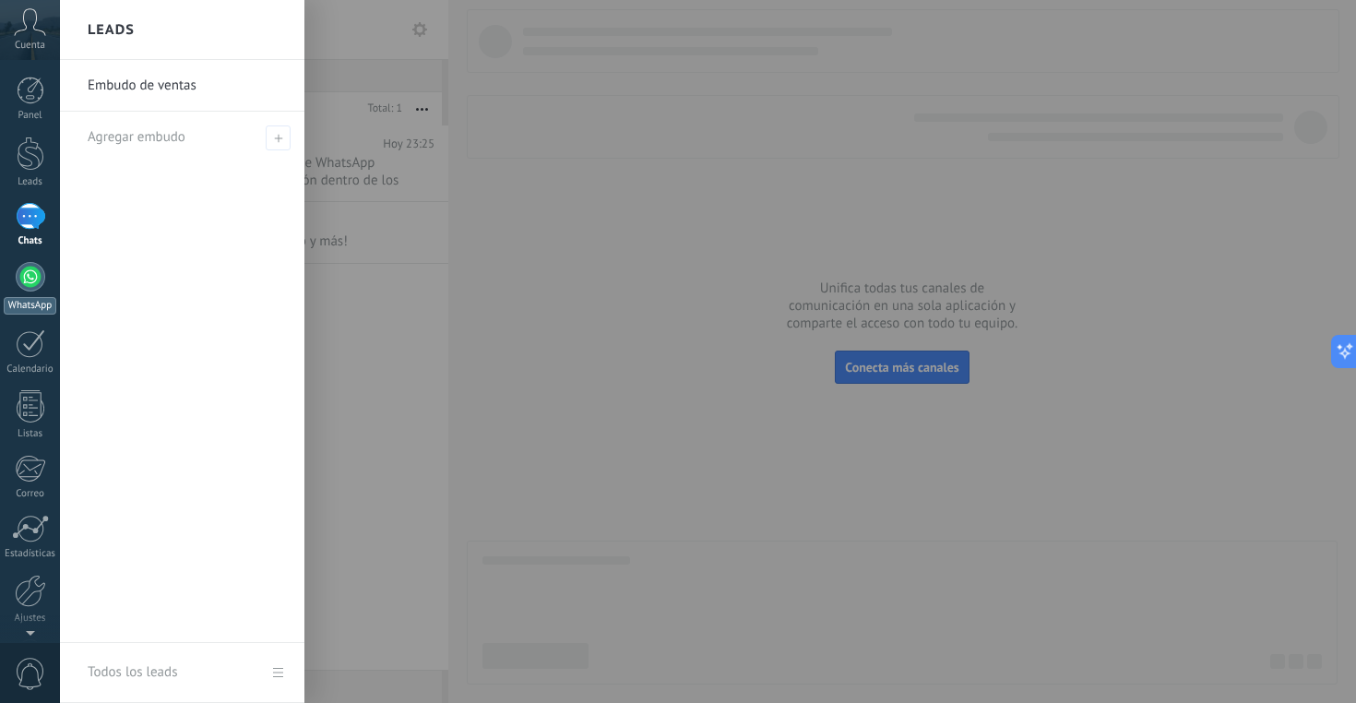
click at [38, 280] on div at bounding box center [31, 277] width 30 height 30
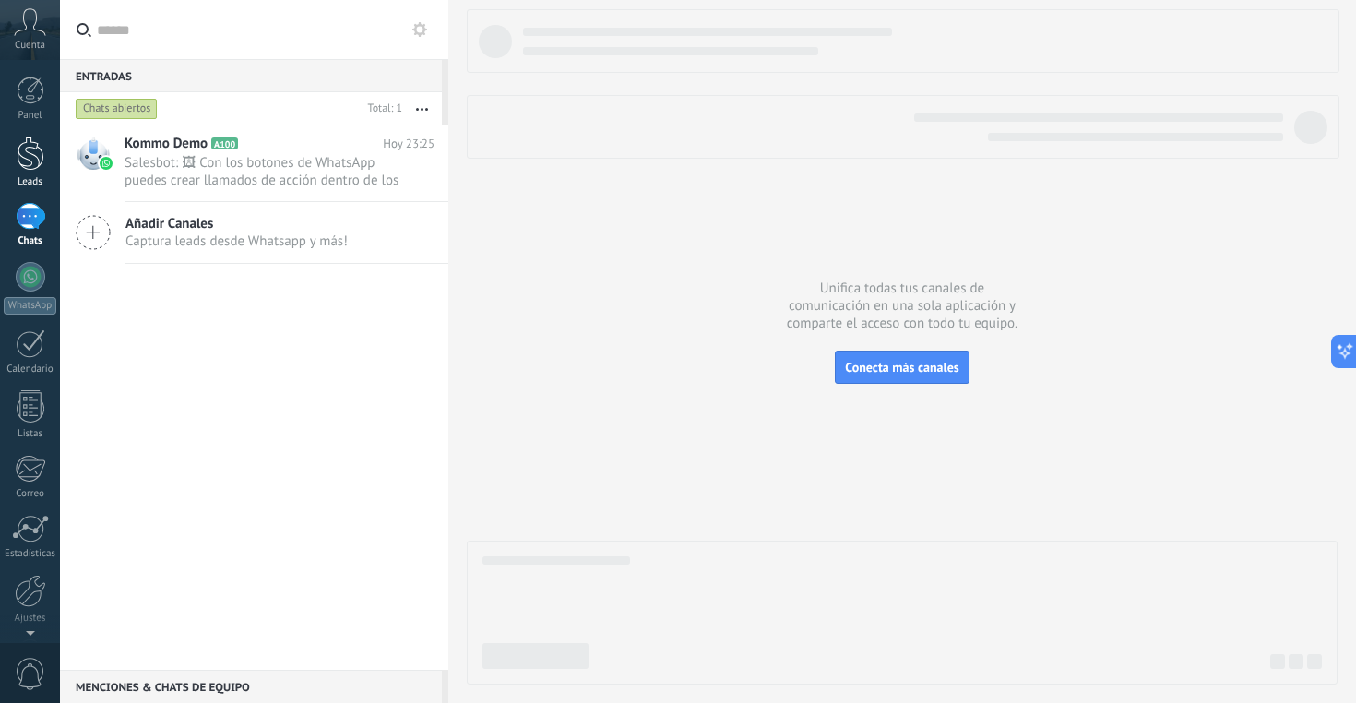
click at [25, 162] on div at bounding box center [31, 154] width 28 height 34
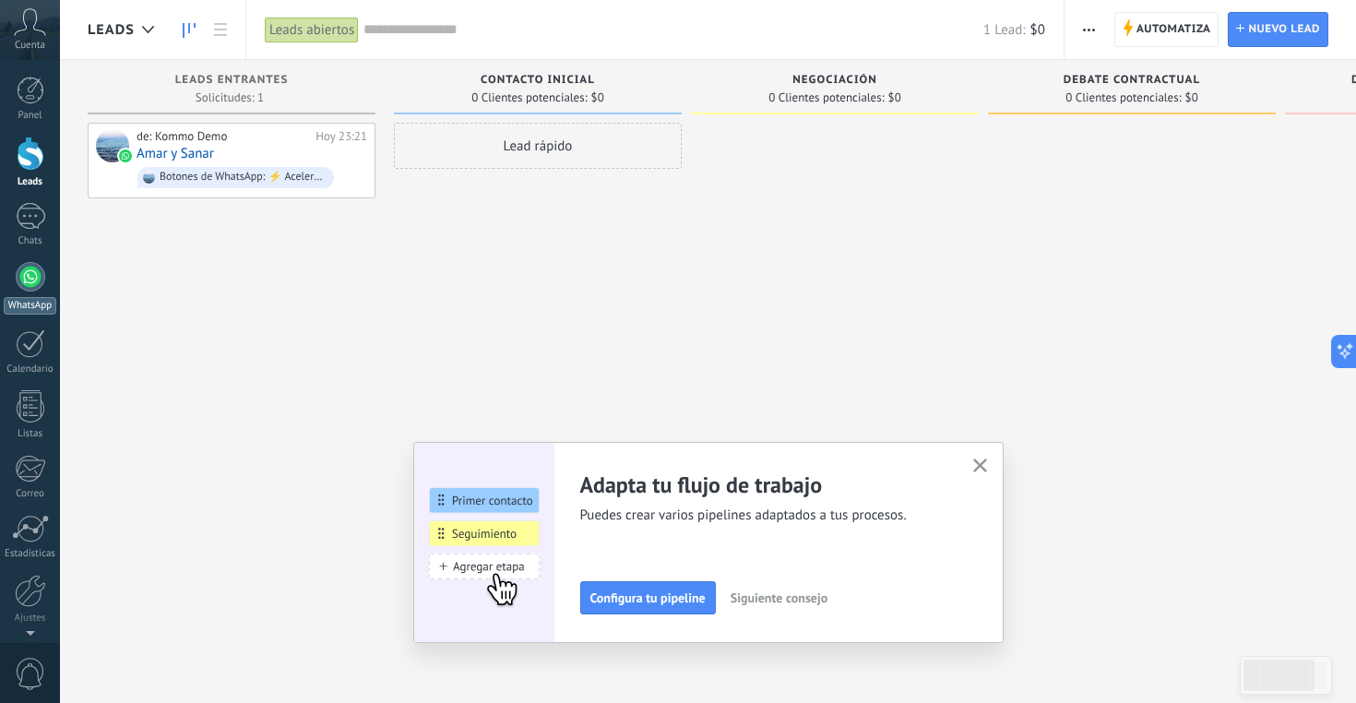
click at [33, 282] on div at bounding box center [31, 277] width 30 height 30
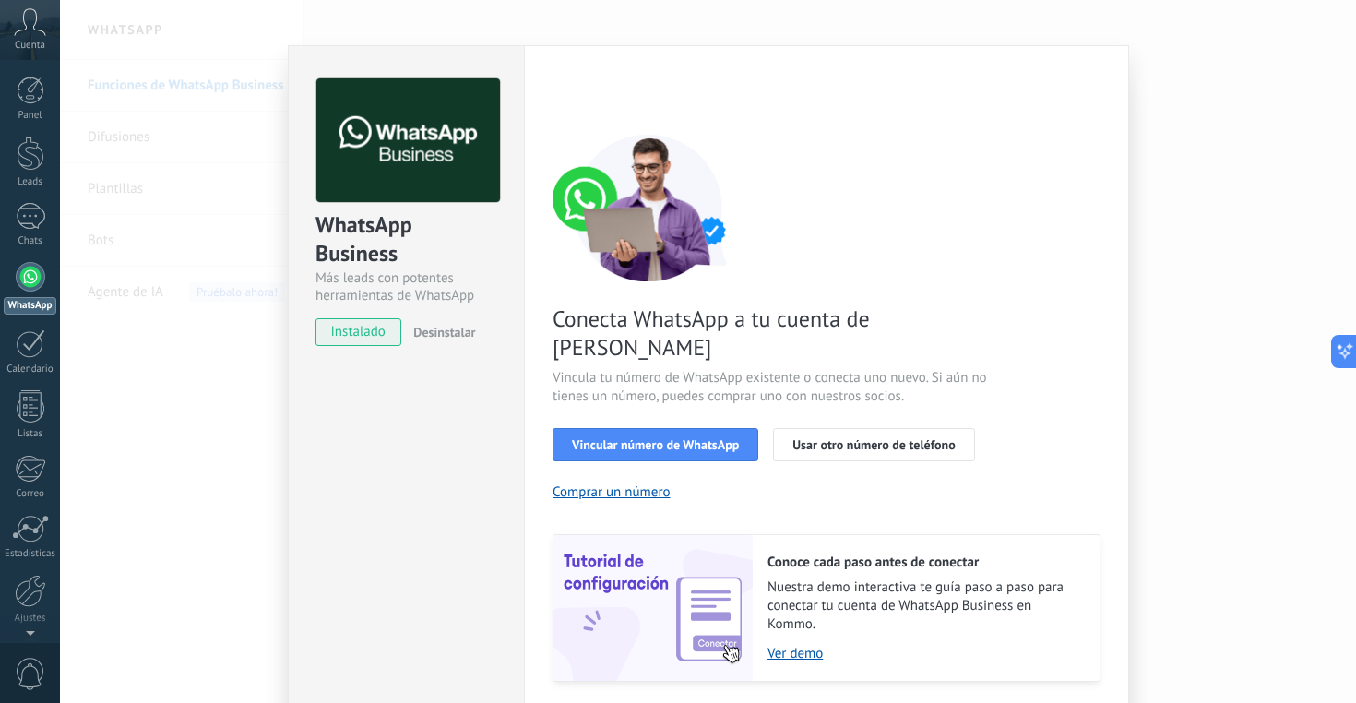
scroll to position [34, 0]
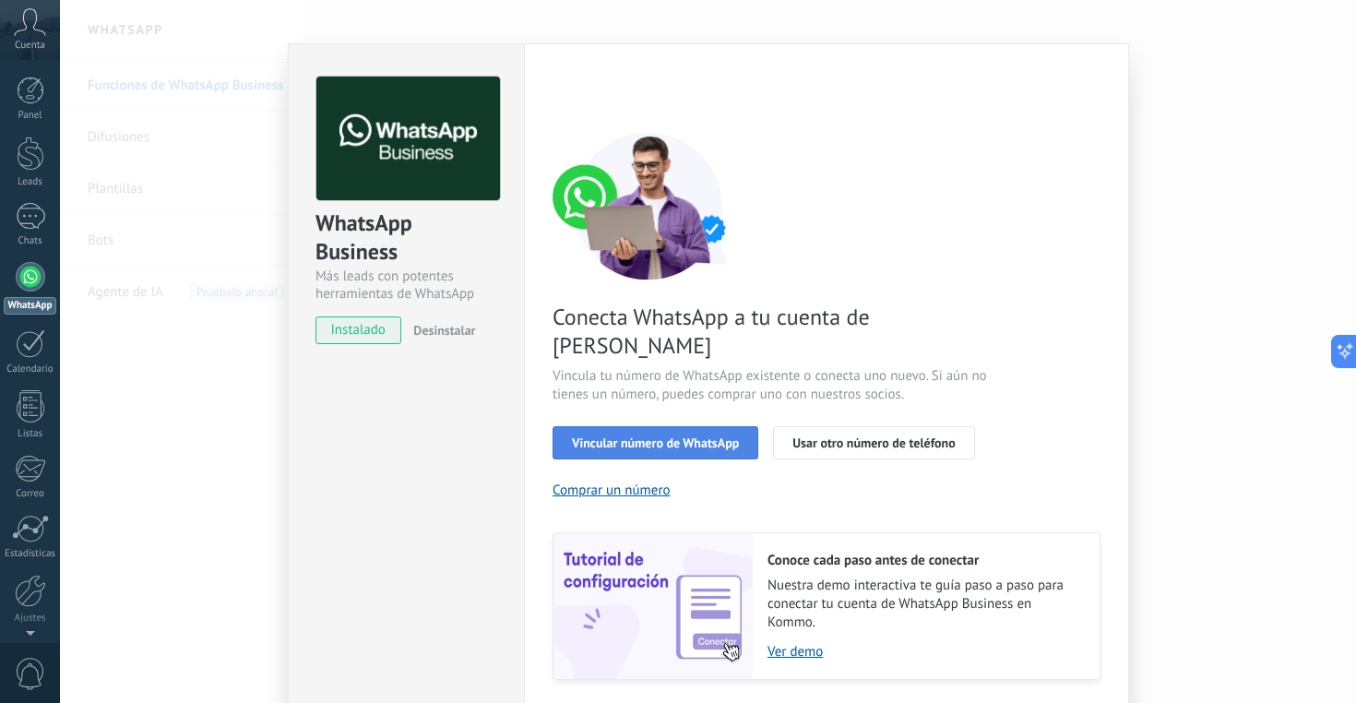
click at [709, 436] on span "Vincular número de WhatsApp" at bounding box center [655, 442] width 167 height 13
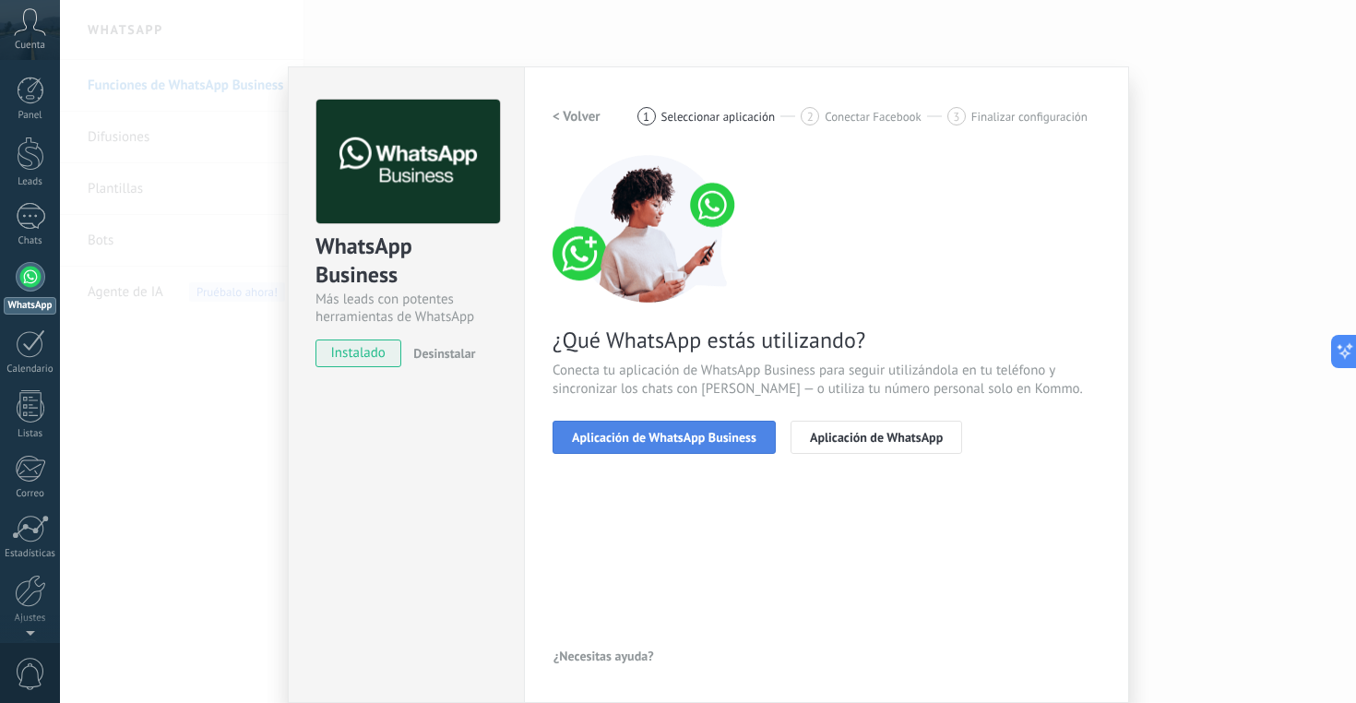
click at [696, 435] on span "Aplicación de WhatsApp Business" at bounding box center [664, 437] width 185 height 13
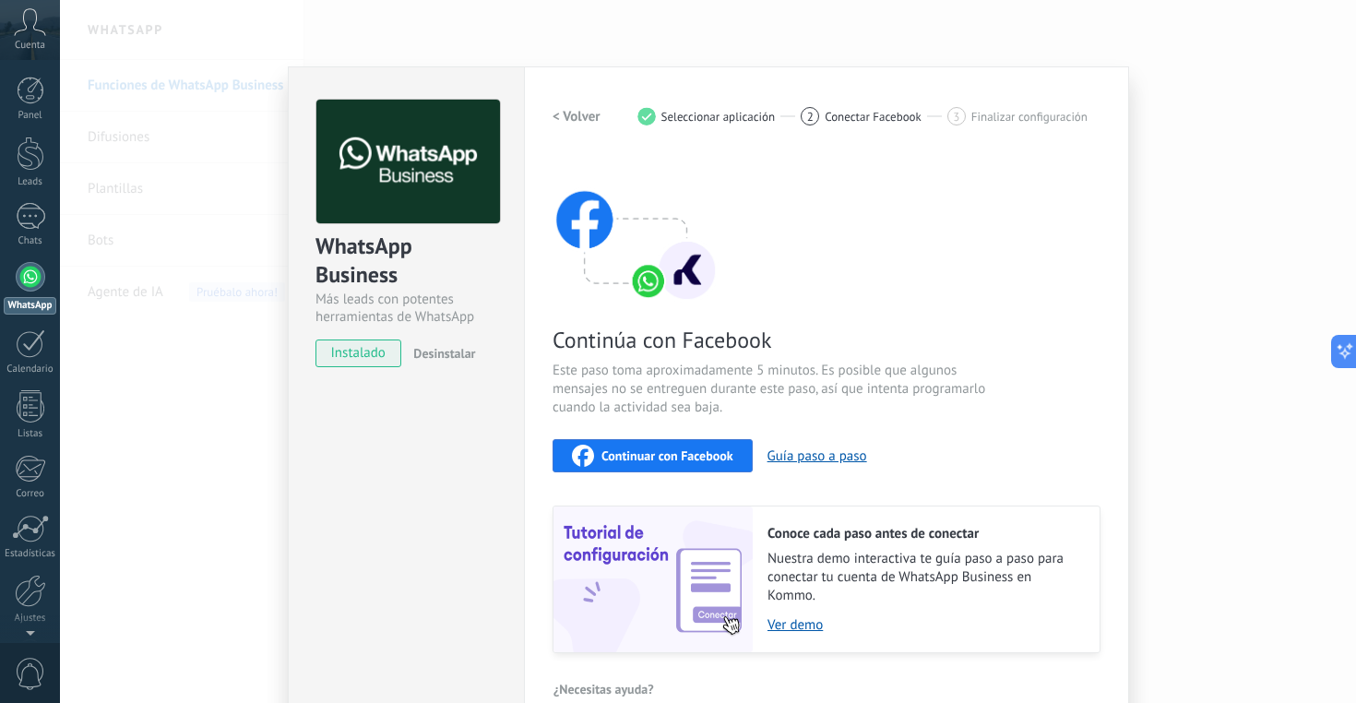
click at [689, 453] on span "Continuar con Facebook" at bounding box center [668, 455] width 132 height 13
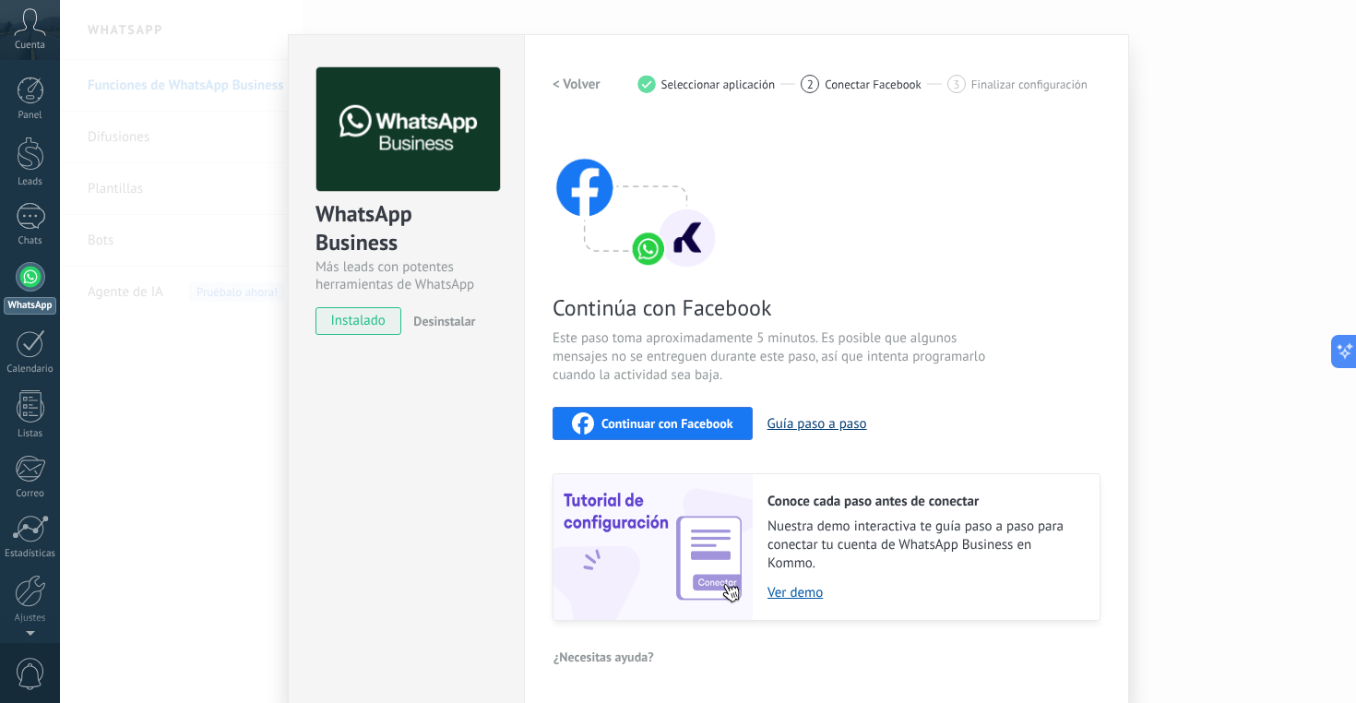
click at [831, 423] on button "Guía paso a paso" at bounding box center [818, 424] width 100 height 18
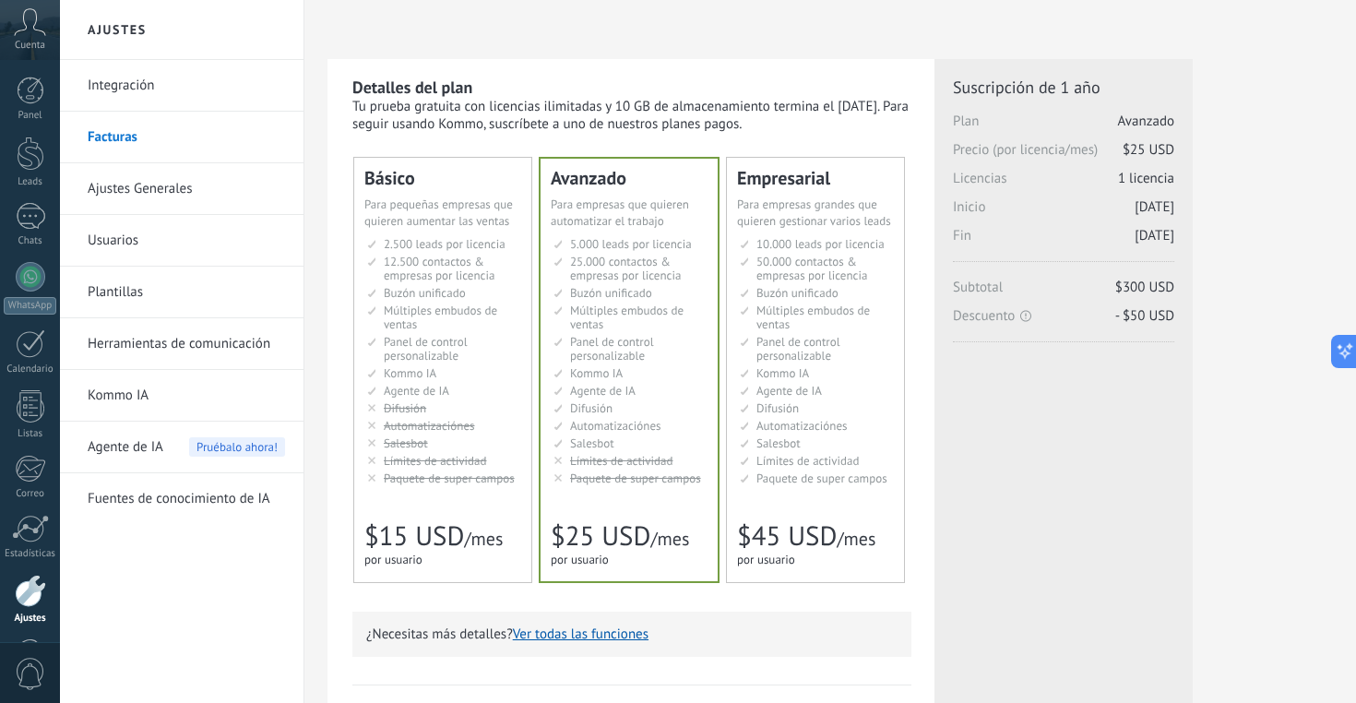
click at [474, 450] on li "Salesbot Salesbot Salesbot Salesbot Salesbot Salesbot Salesbot" at bounding box center [444, 443] width 154 height 14
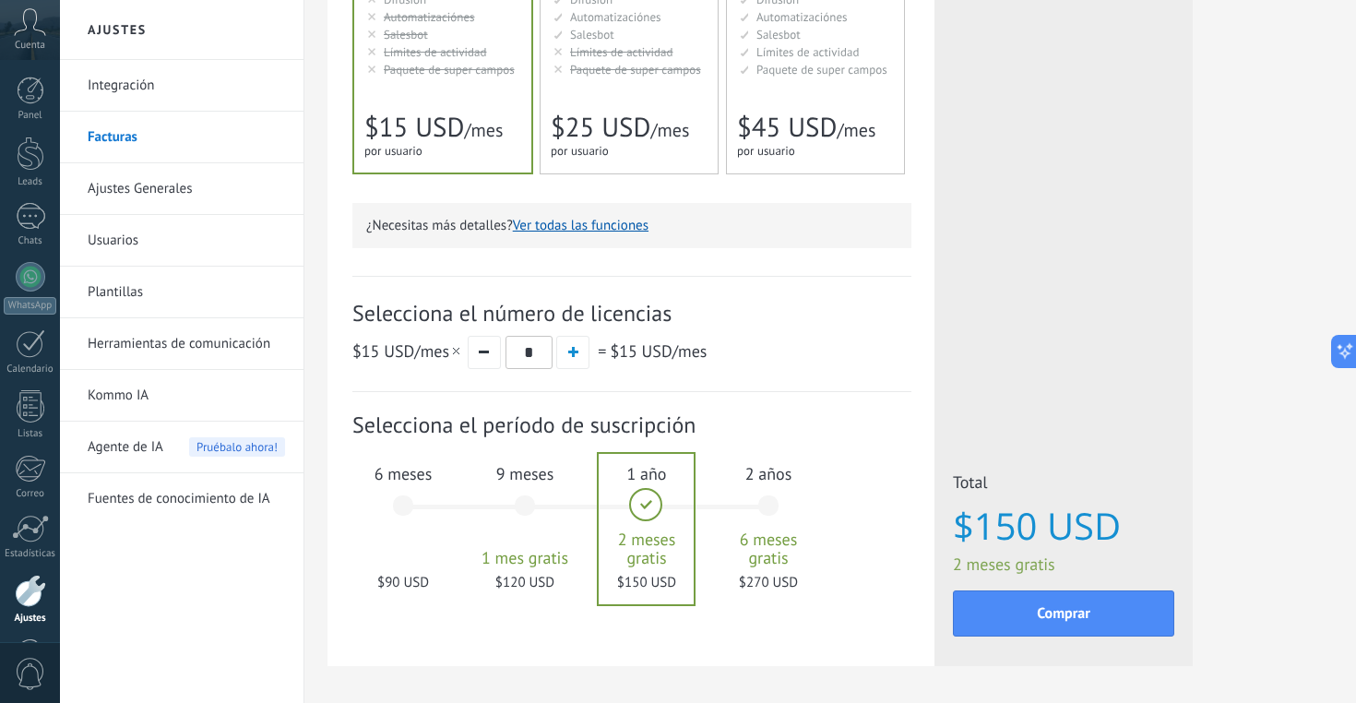
scroll to position [406, 0]
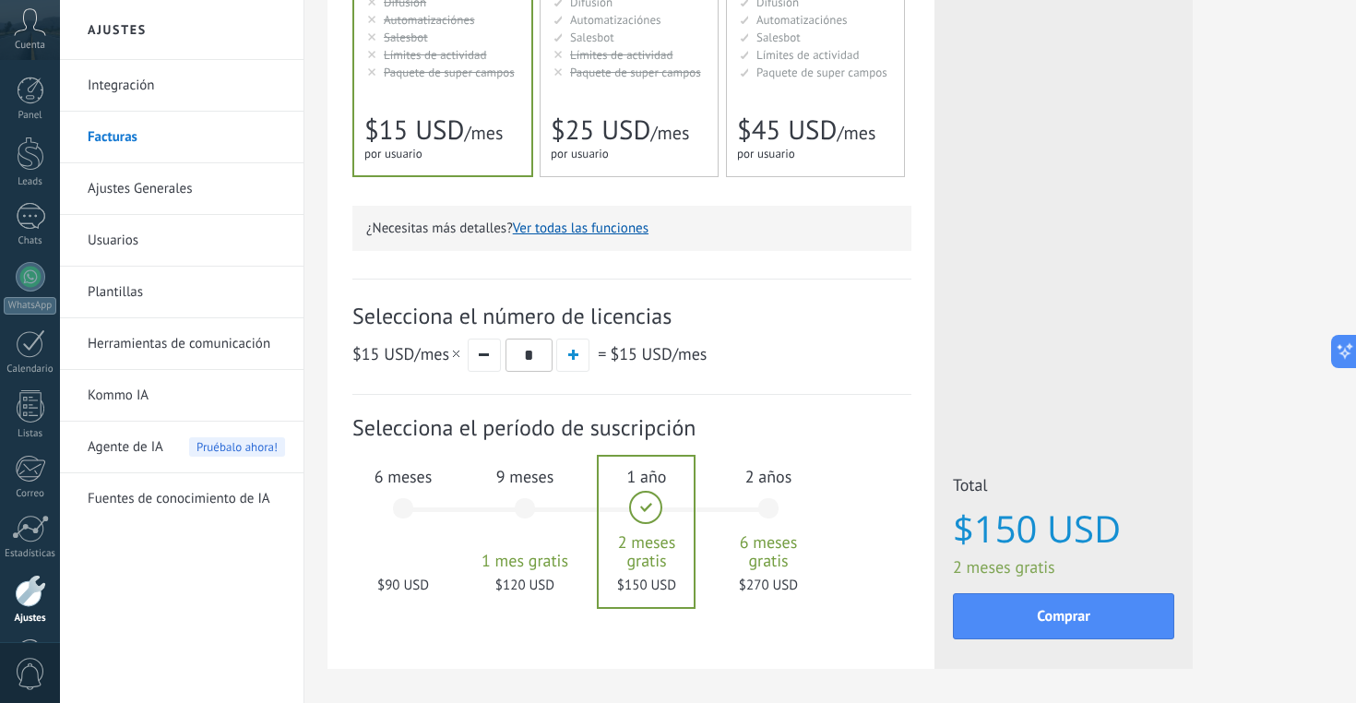
click at [414, 506] on div "6 meses $90 USD" at bounding box center [403, 517] width 100 height 130
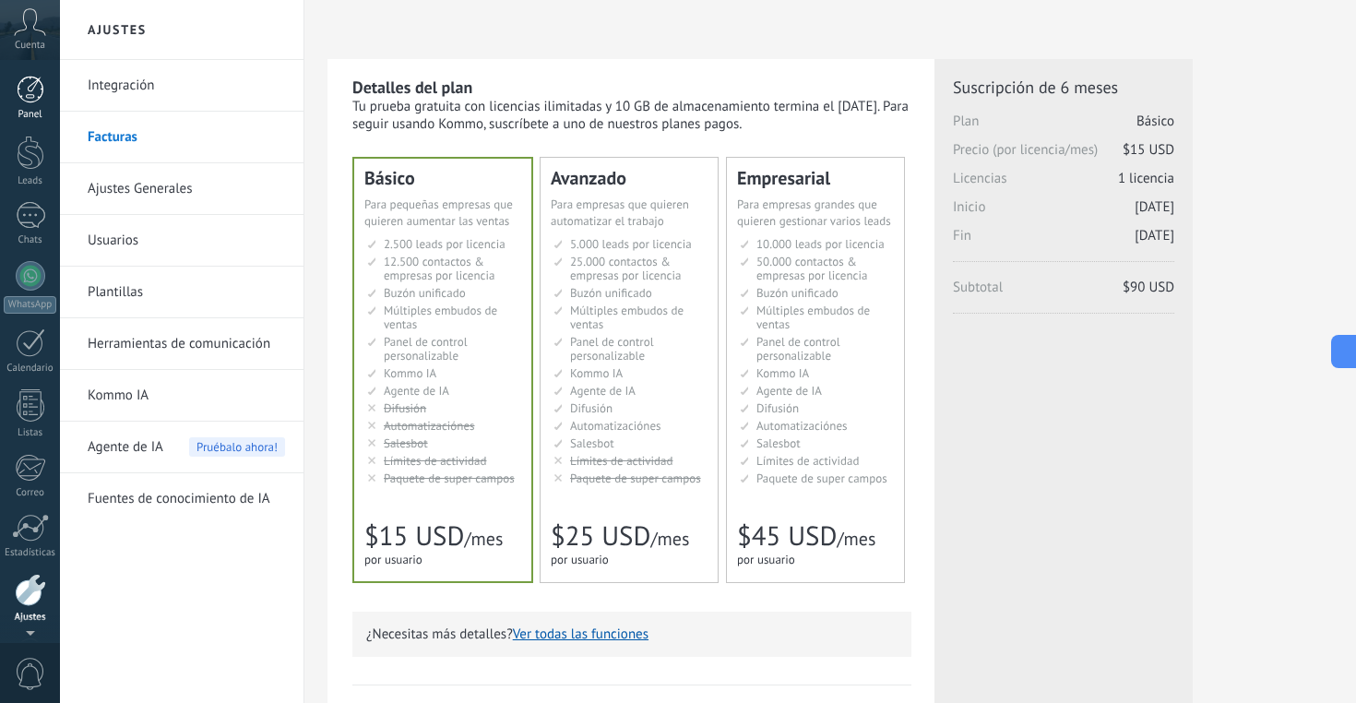
scroll to position [0, 0]
click at [36, 154] on div at bounding box center [31, 154] width 28 height 34
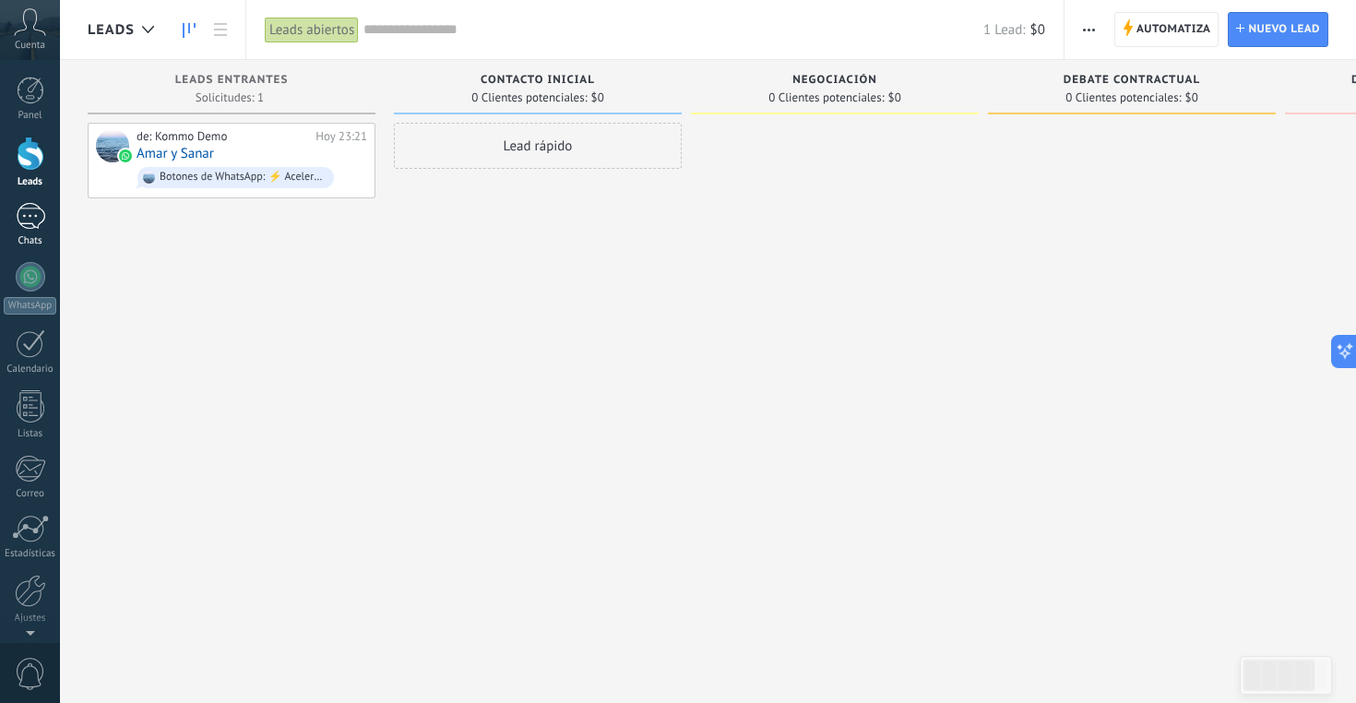
click at [28, 225] on div at bounding box center [31, 216] width 30 height 27
